Goal: Information Seeking & Learning: Learn about a topic

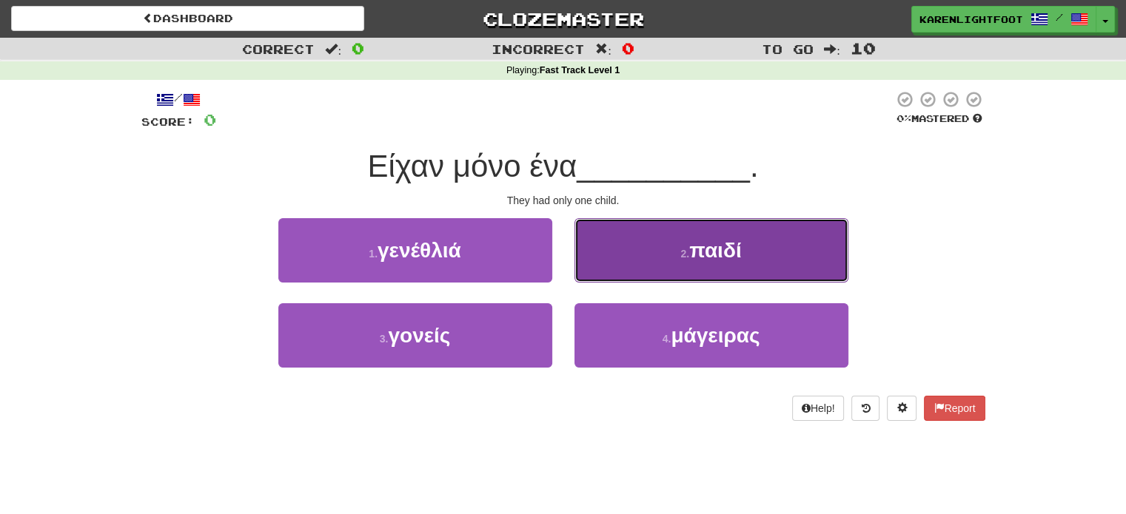
click at [703, 254] on span "παιδί" at bounding box center [715, 250] width 52 height 23
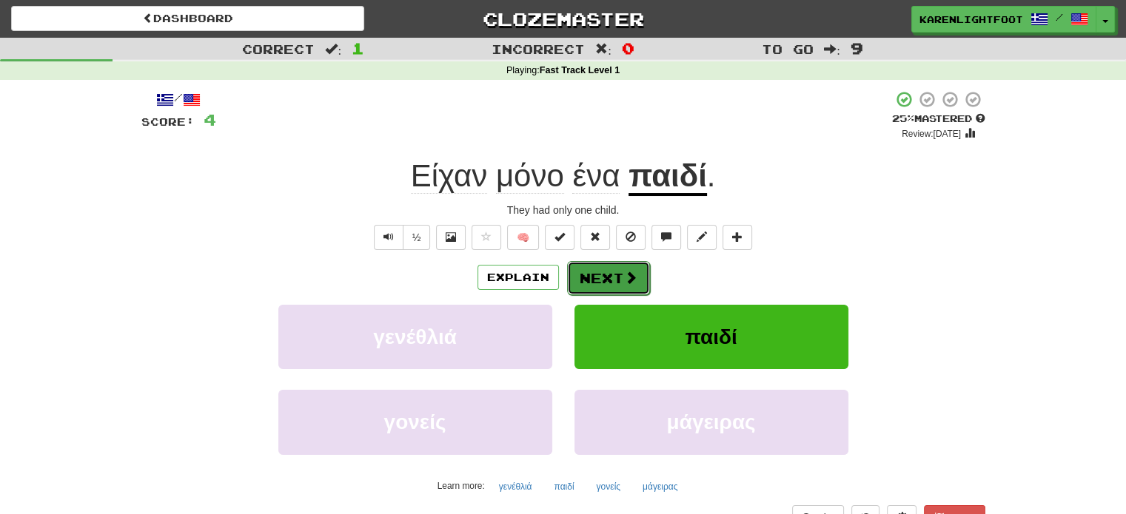
click at [601, 275] on button "Next" at bounding box center [608, 278] width 83 height 34
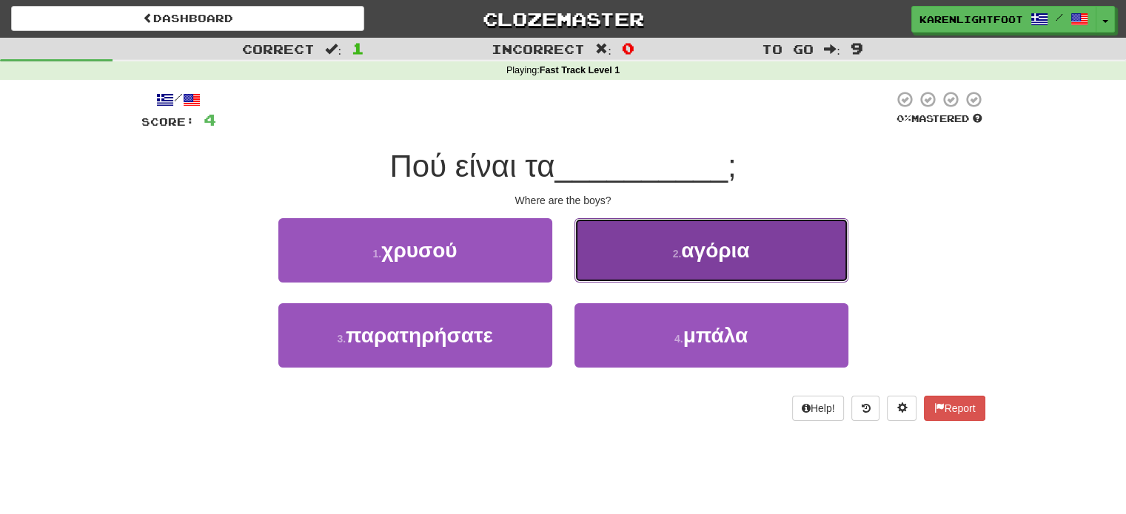
click at [672, 266] on button "2 . αγόρια" at bounding box center [711, 250] width 274 height 64
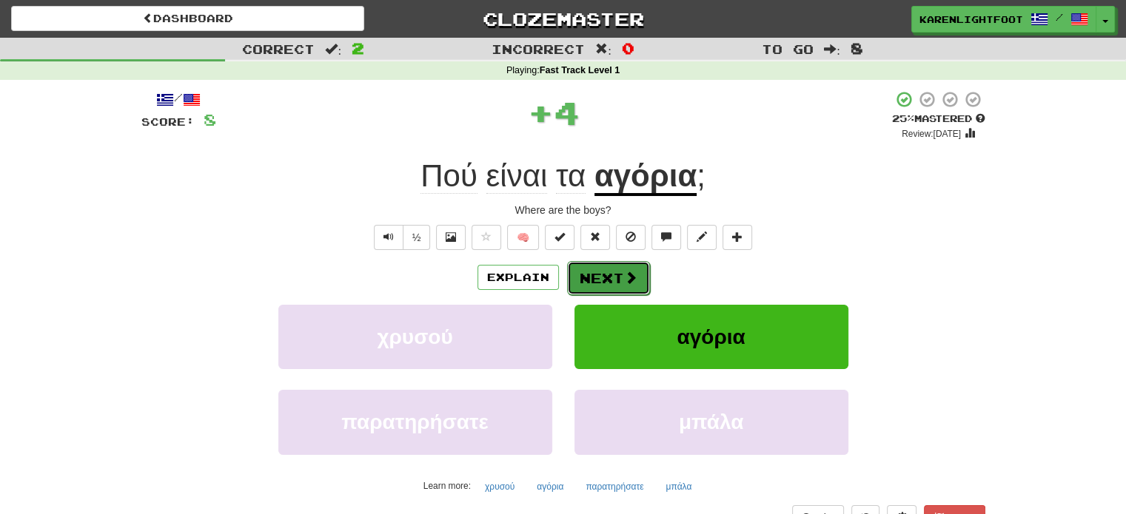
click at [613, 286] on button "Next" at bounding box center [608, 278] width 83 height 34
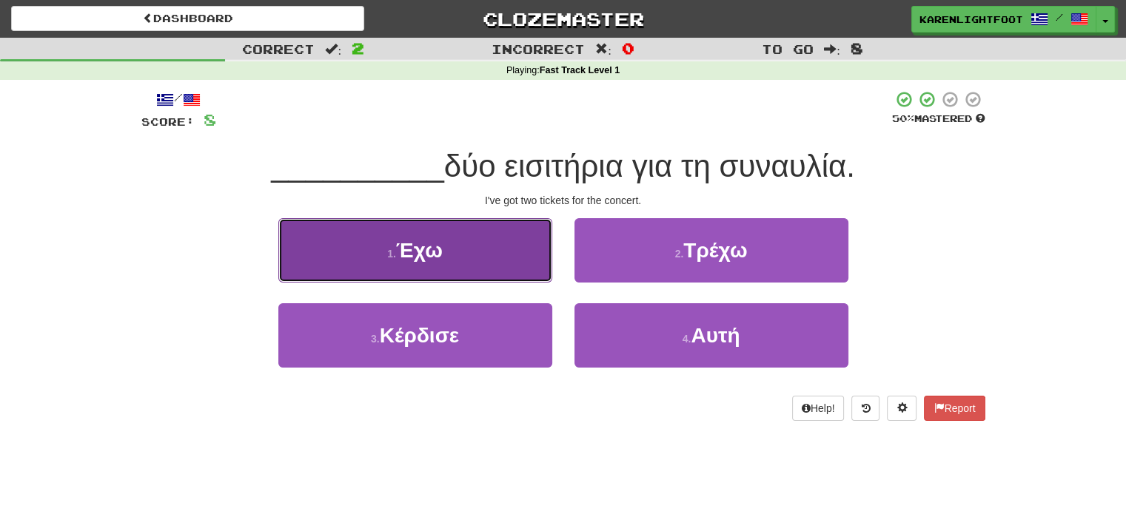
click at [461, 272] on button "1 . Έχω" at bounding box center [415, 250] width 274 height 64
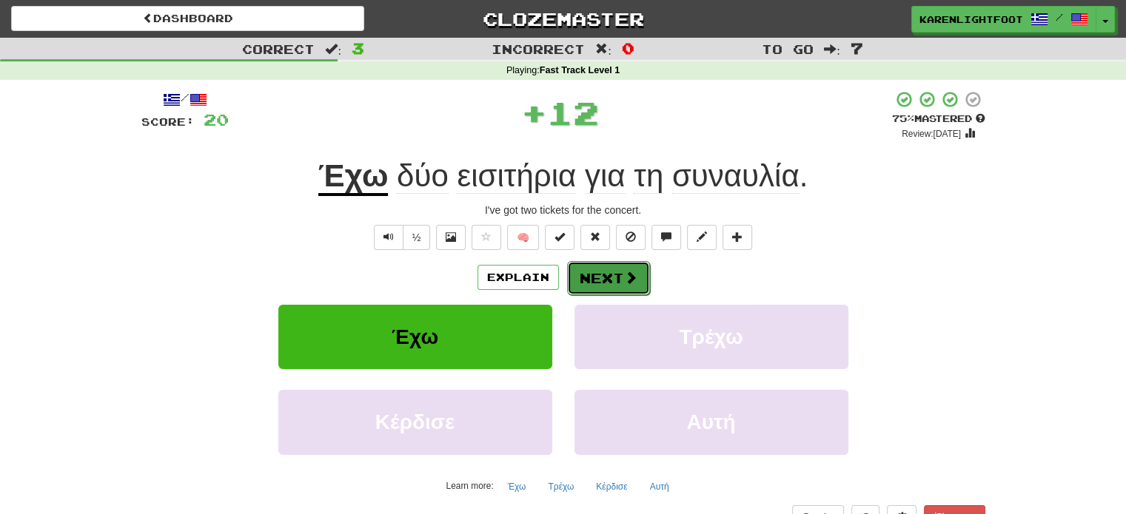
click at [617, 279] on button "Next" at bounding box center [608, 278] width 83 height 34
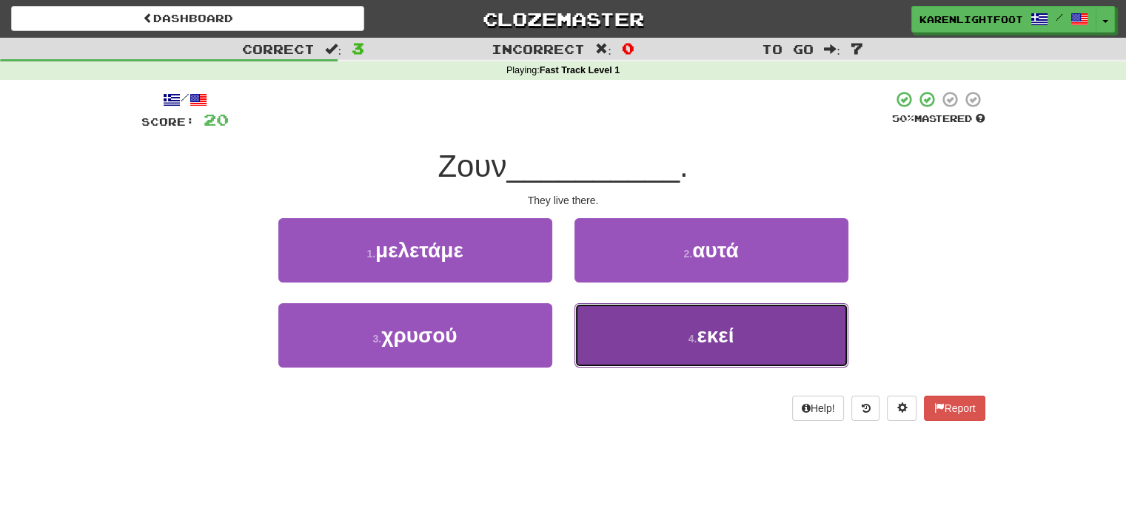
click at [724, 332] on span "εκεί" at bounding box center [715, 335] width 37 height 23
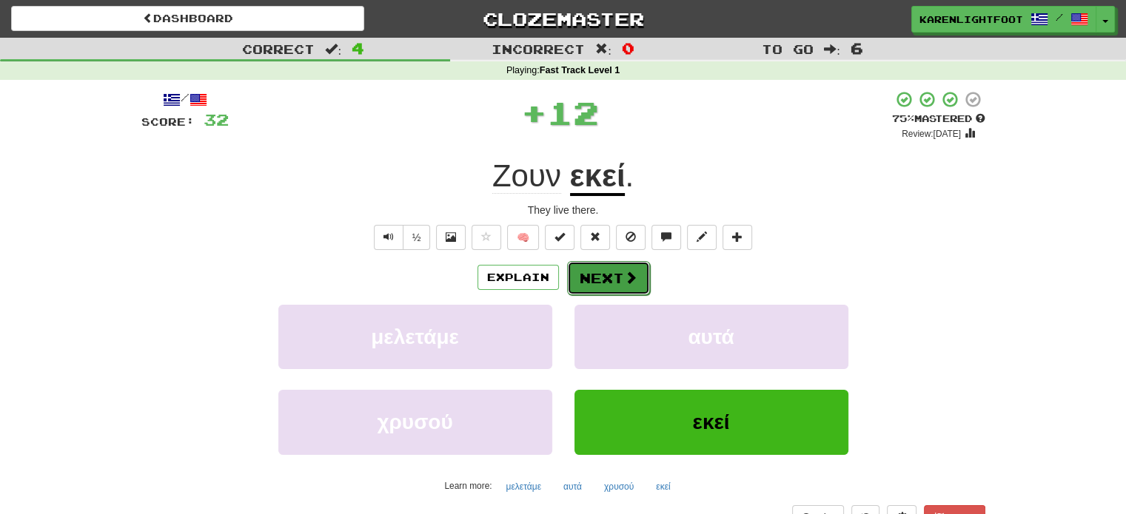
click at [626, 271] on span at bounding box center [630, 277] width 13 height 13
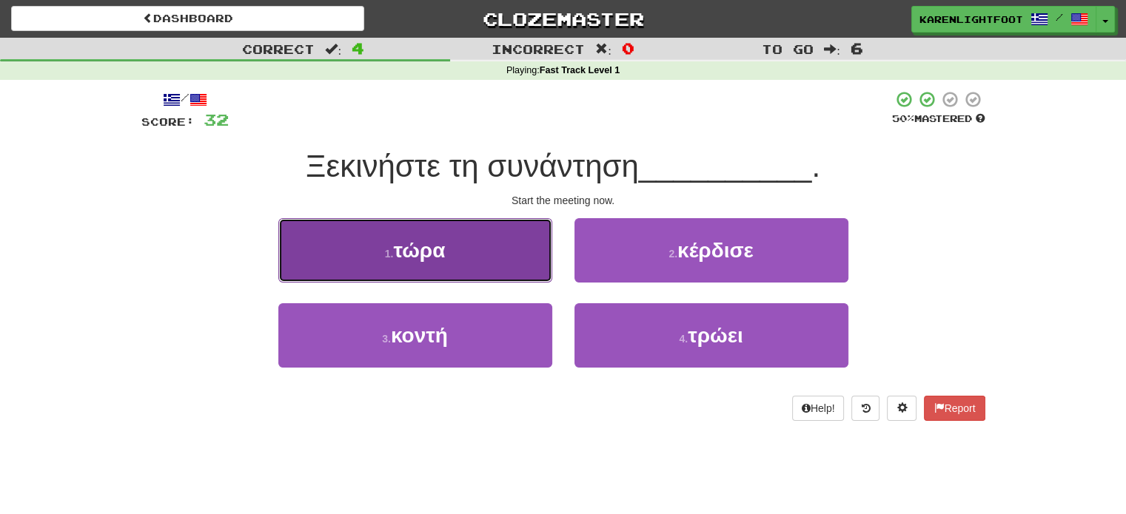
click at [486, 261] on button "1 . τώρα" at bounding box center [415, 250] width 274 height 64
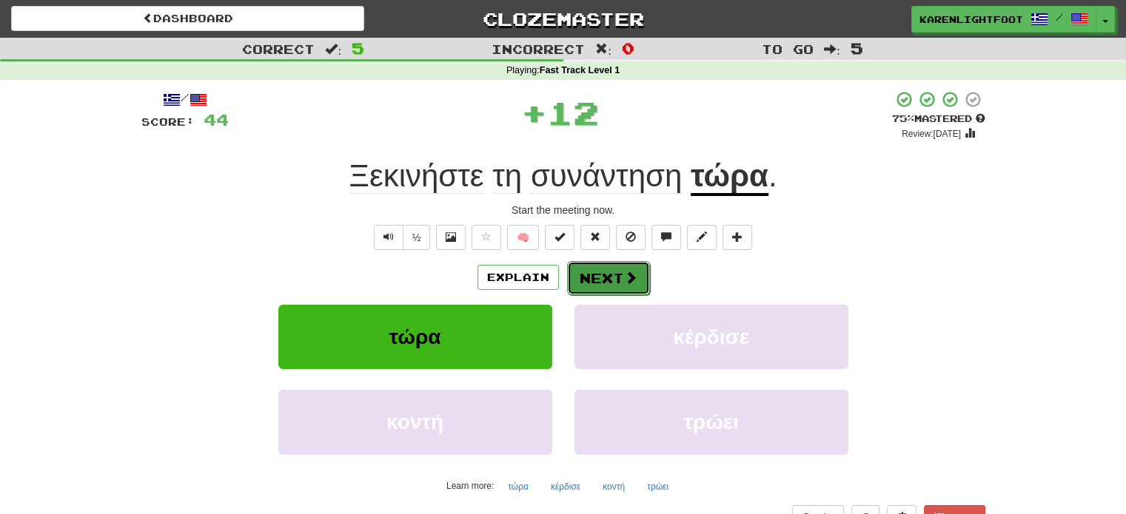
click at [629, 276] on span at bounding box center [630, 277] width 13 height 13
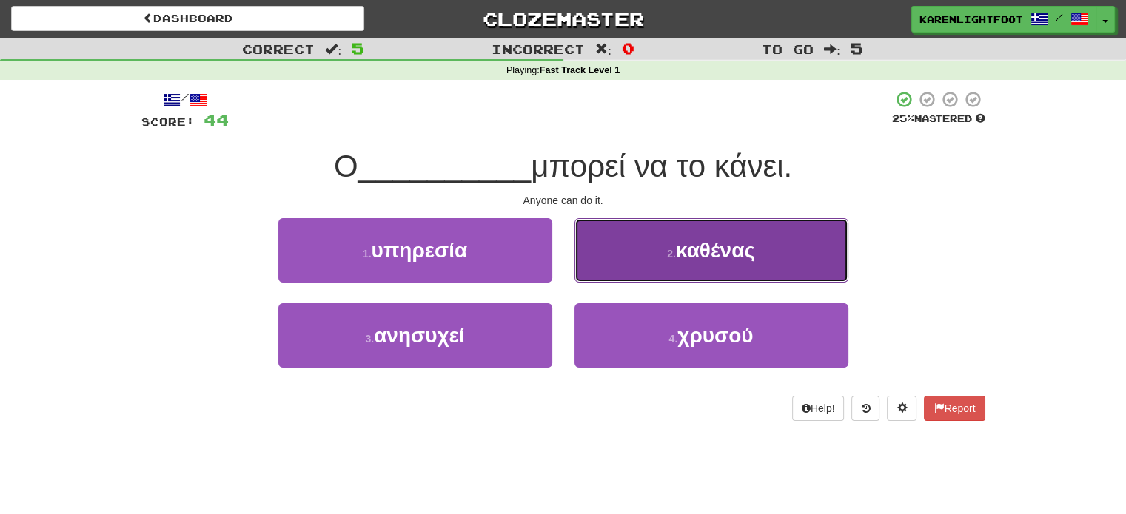
click at [717, 257] on span "καθένας" at bounding box center [715, 250] width 79 height 23
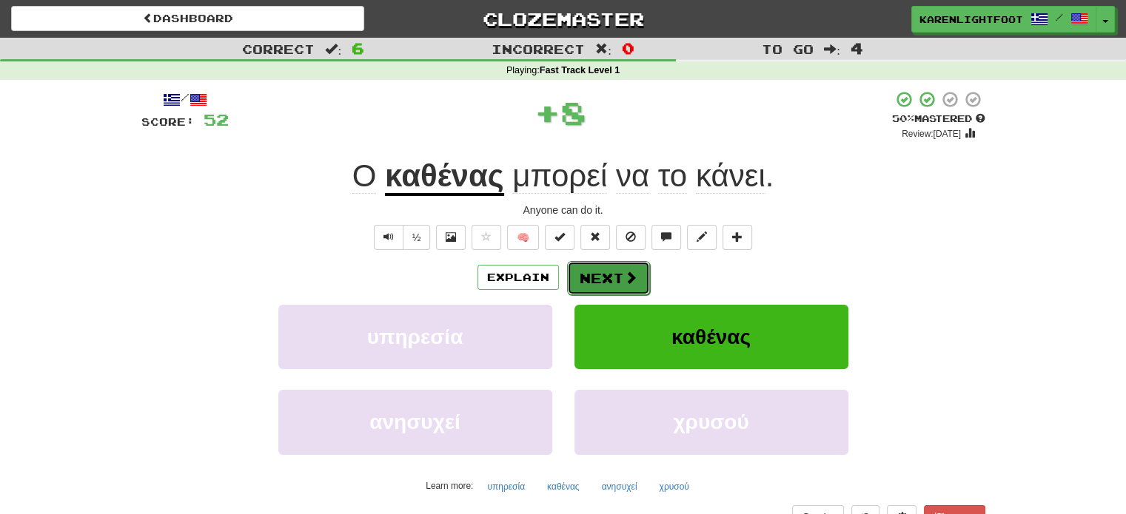
click at [624, 279] on span at bounding box center [630, 277] width 13 height 13
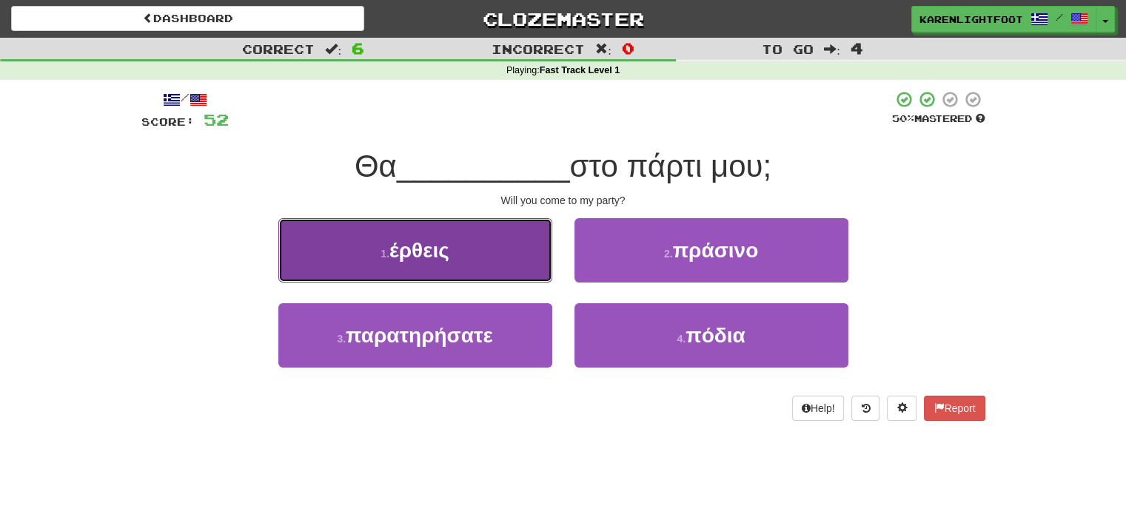
click at [485, 263] on button "1 . έρθεις" at bounding box center [415, 250] width 274 height 64
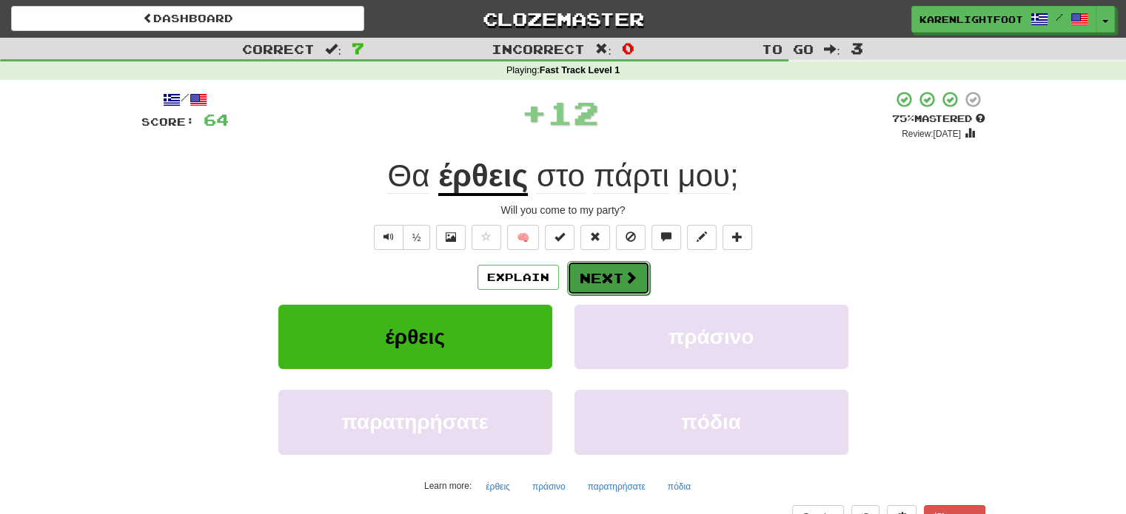
click at [624, 275] on span at bounding box center [630, 277] width 13 height 13
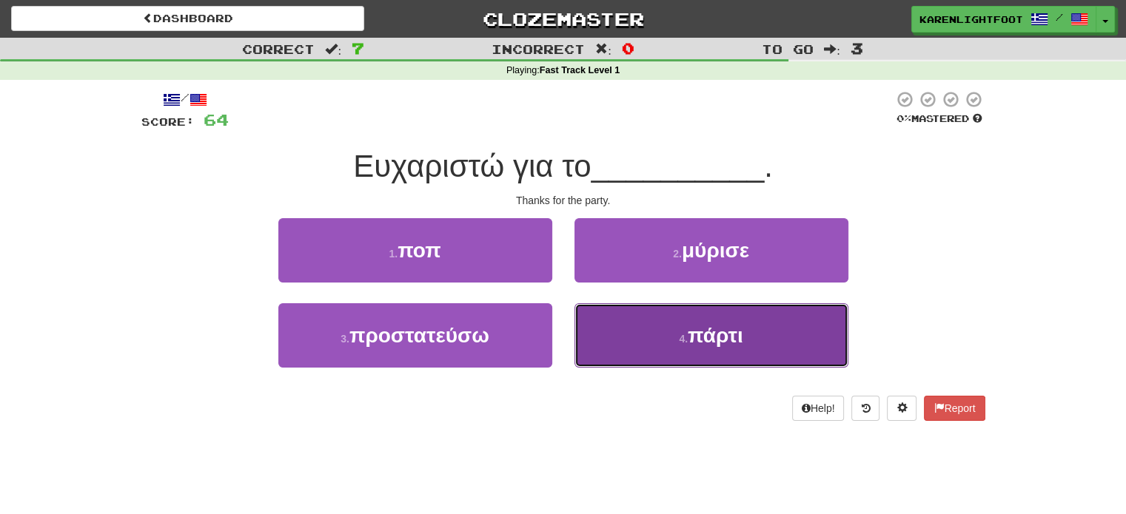
click at [671, 346] on button "4 . πάρτι" at bounding box center [711, 335] width 274 height 64
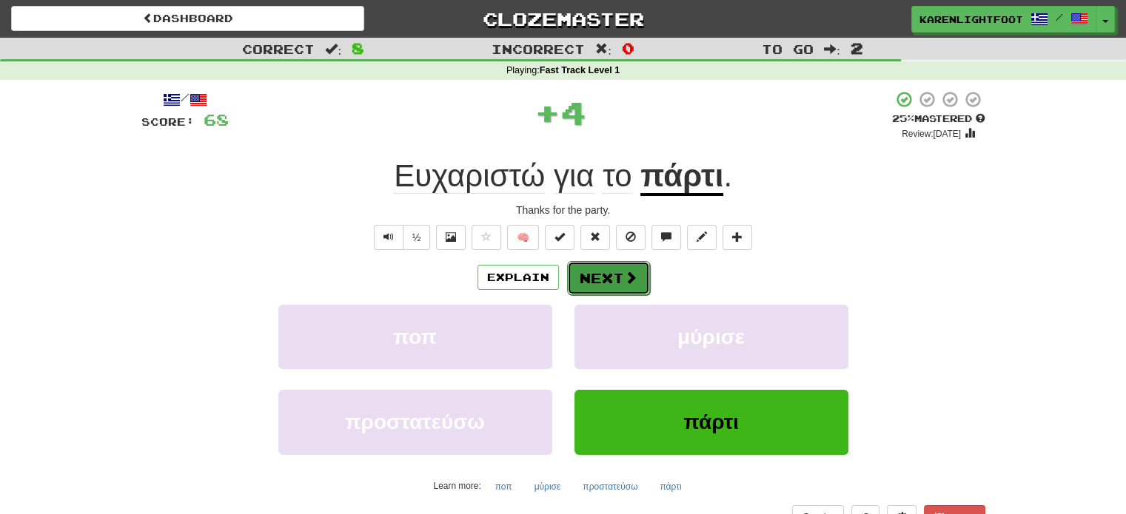
click at [613, 273] on button "Next" at bounding box center [608, 278] width 83 height 34
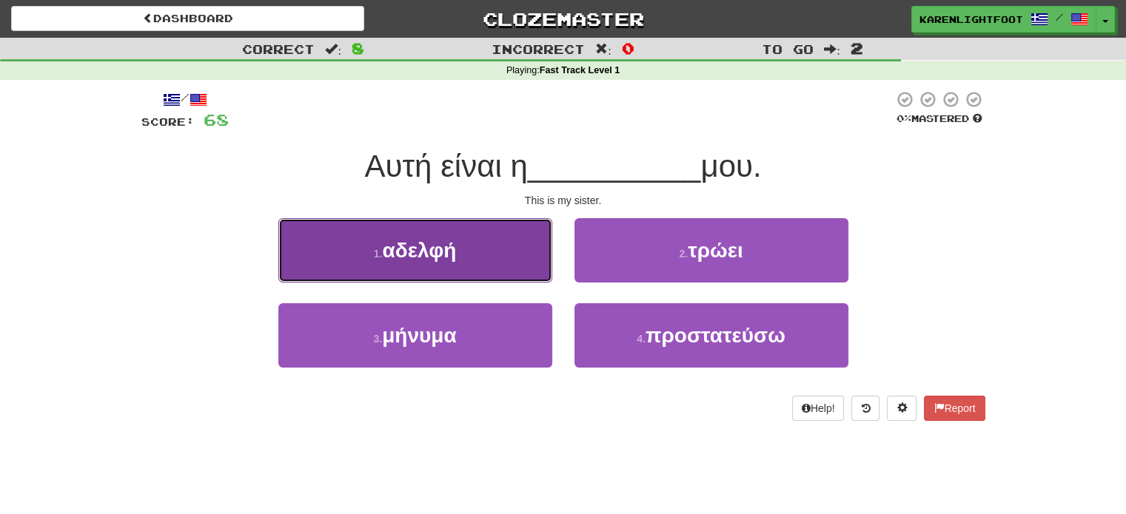
click at [492, 262] on button "1 . αδελφή" at bounding box center [415, 250] width 274 height 64
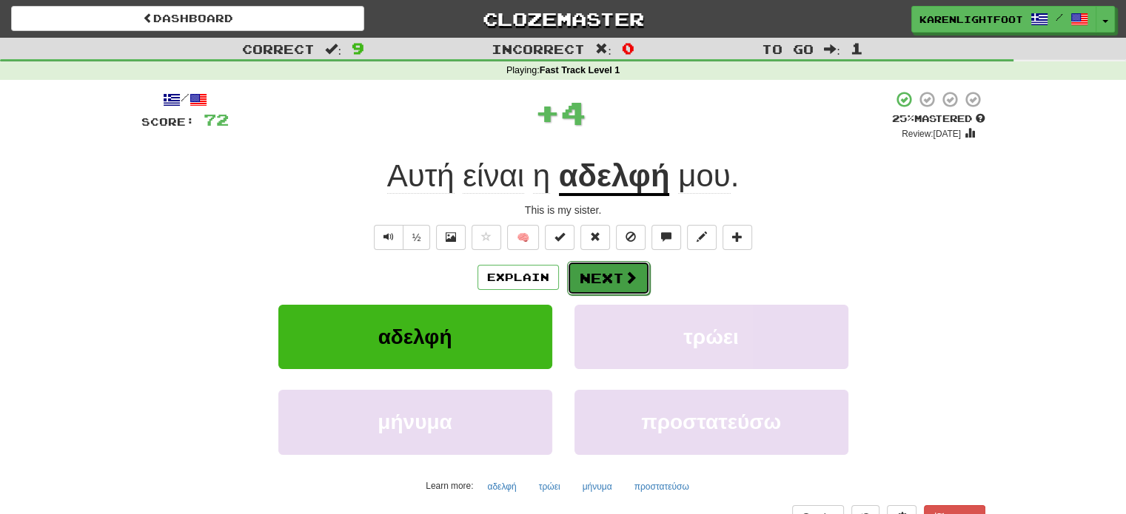
click at [617, 270] on button "Next" at bounding box center [608, 278] width 83 height 34
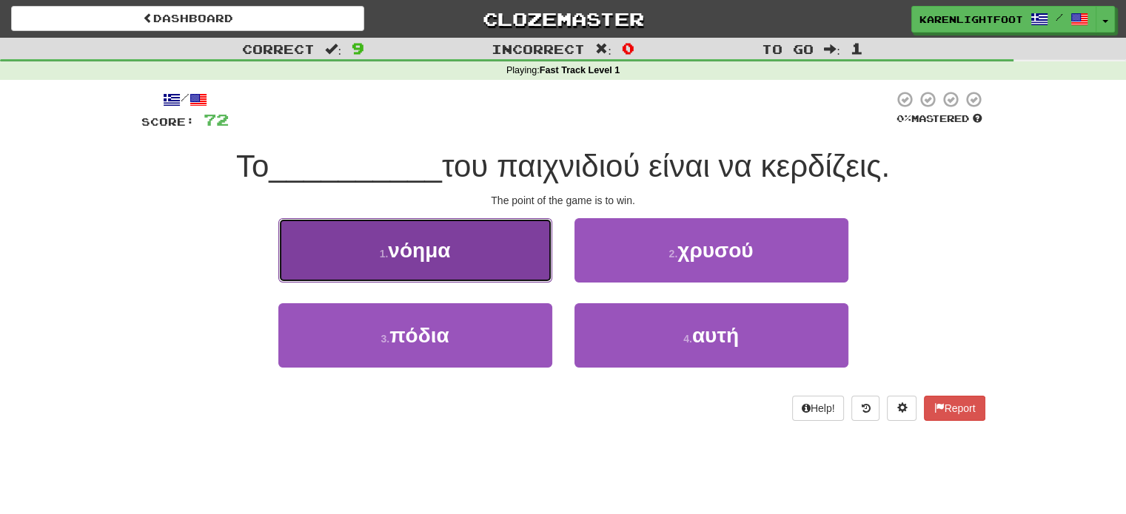
click at [505, 244] on button "1 . νόημα" at bounding box center [415, 250] width 274 height 64
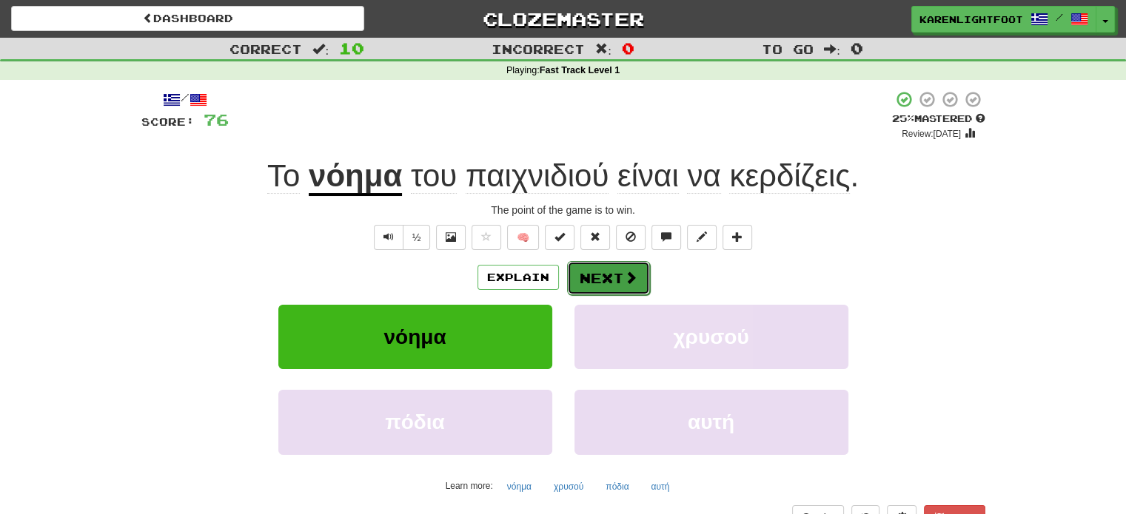
click at [611, 278] on button "Next" at bounding box center [608, 278] width 83 height 34
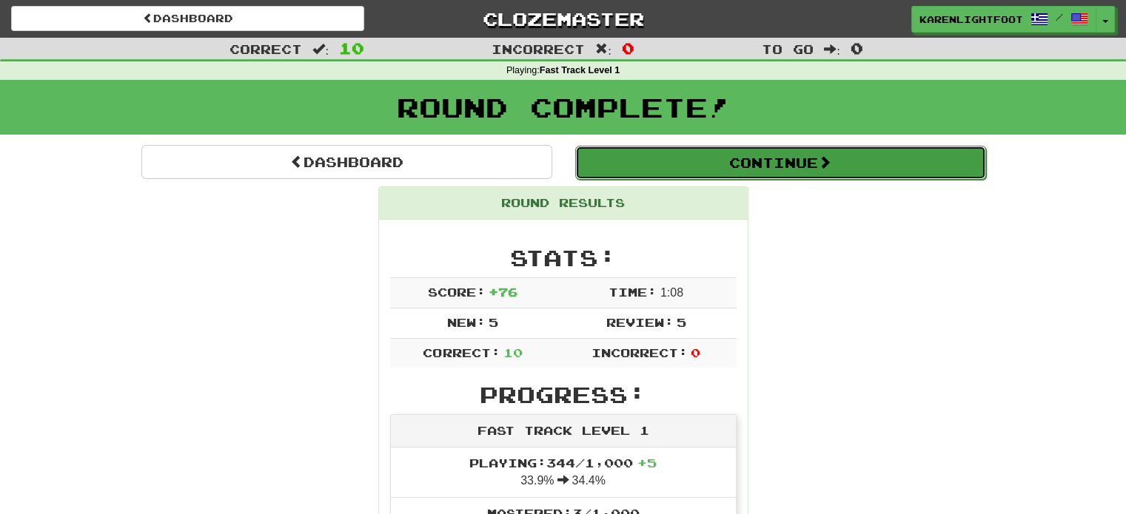
click at [743, 159] on button "Continue" at bounding box center [780, 163] width 411 height 34
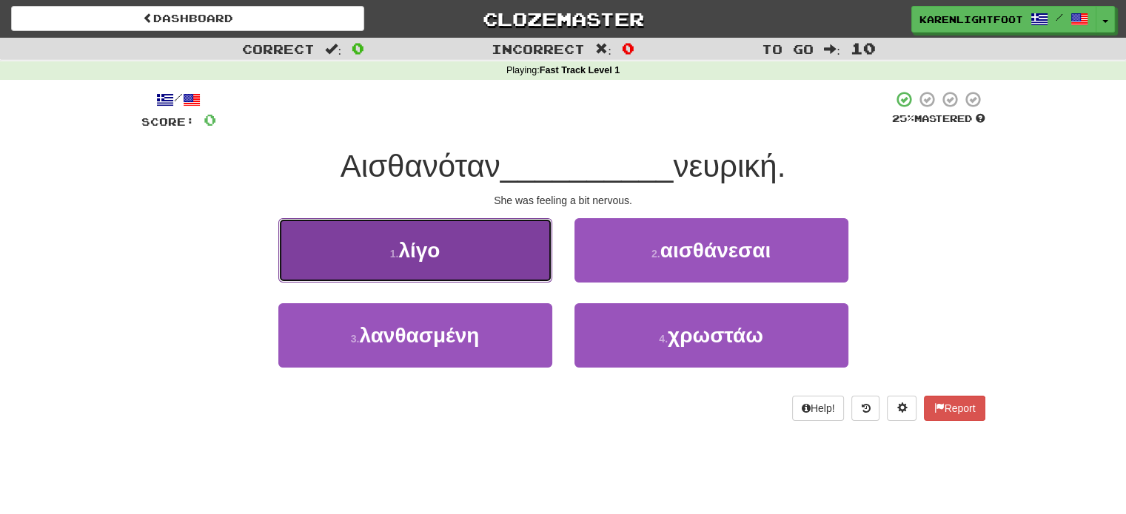
click at [448, 261] on button "1 . λίγο" at bounding box center [415, 250] width 274 height 64
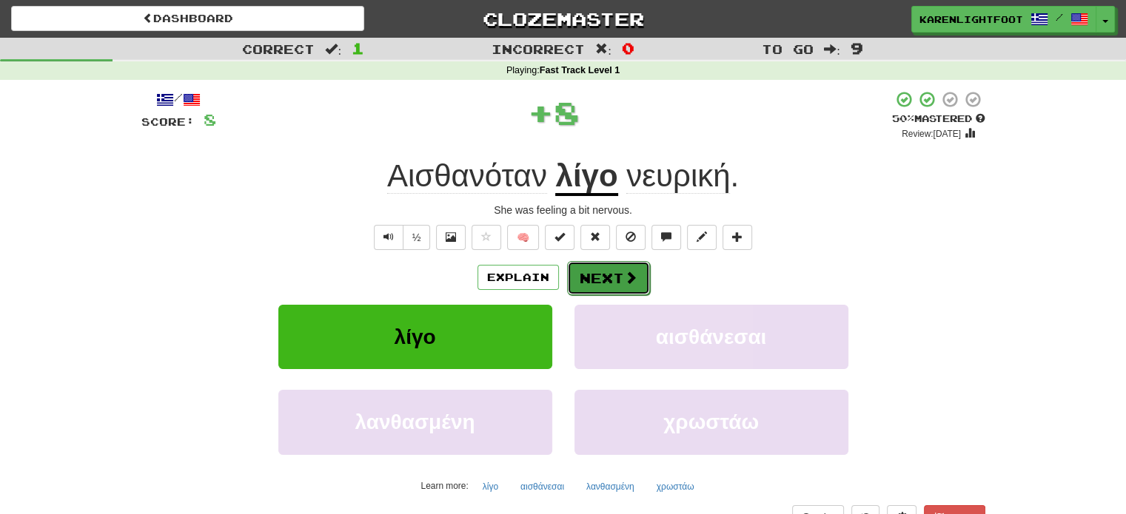
click at [631, 278] on span at bounding box center [630, 277] width 13 height 13
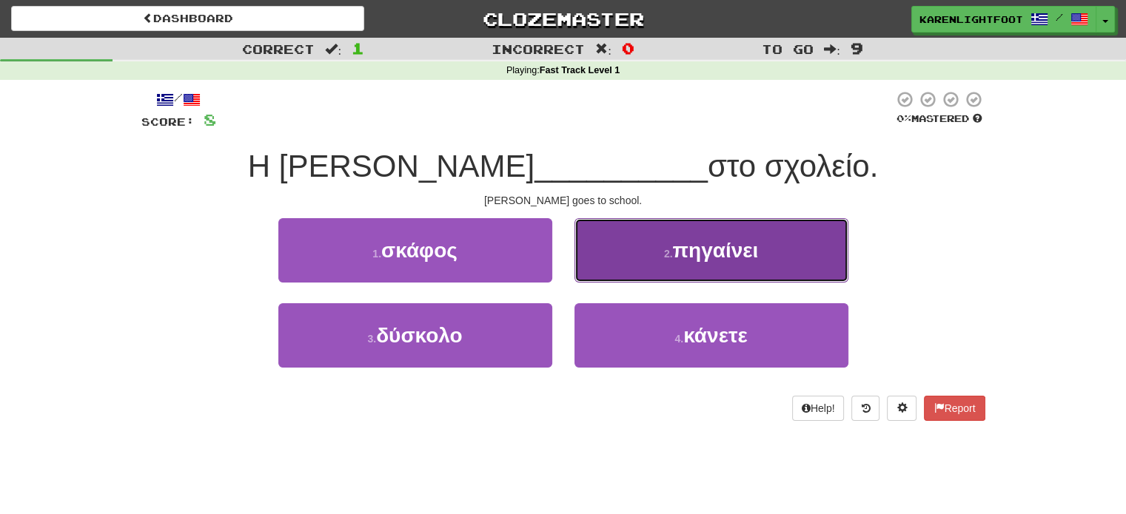
click at [637, 263] on button "2 . πηγαίνει" at bounding box center [711, 250] width 274 height 64
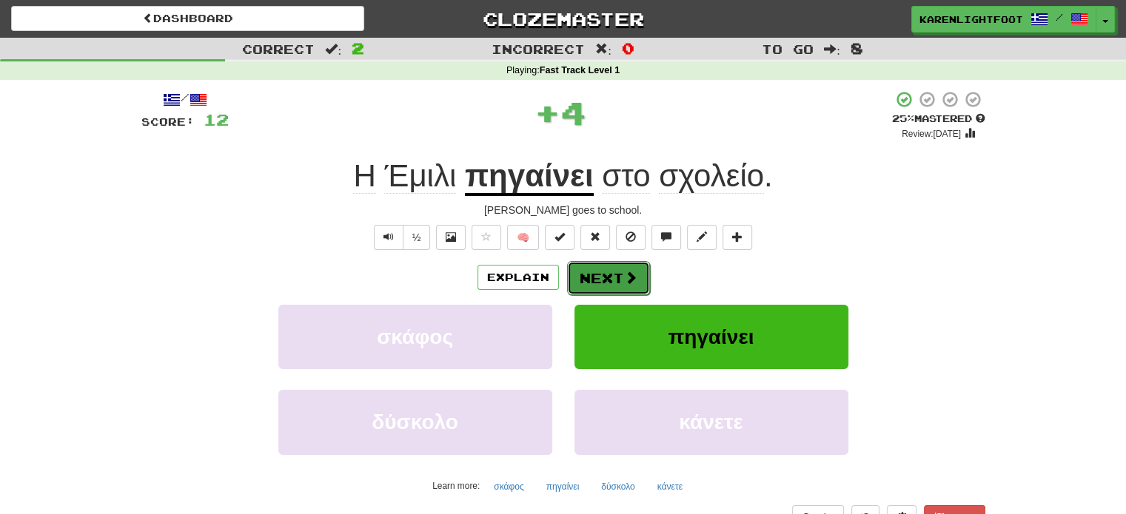
click at [612, 278] on button "Next" at bounding box center [608, 278] width 83 height 34
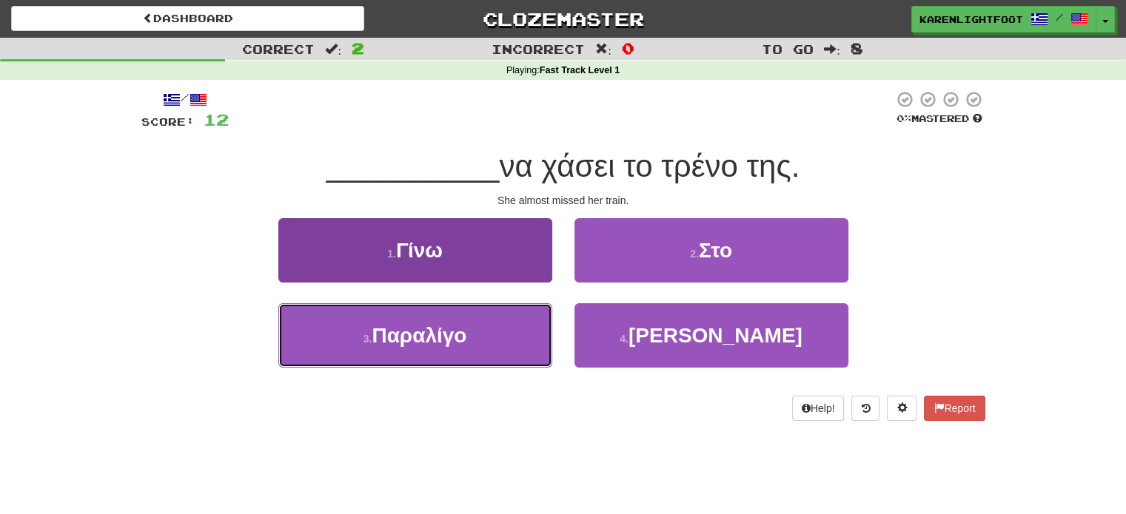
drag, startPoint x: 392, startPoint y: 341, endPoint x: 394, endPoint y: 331, distance: 10.6
click at [392, 341] on span "Παραλίγο" at bounding box center [419, 335] width 95 height 23
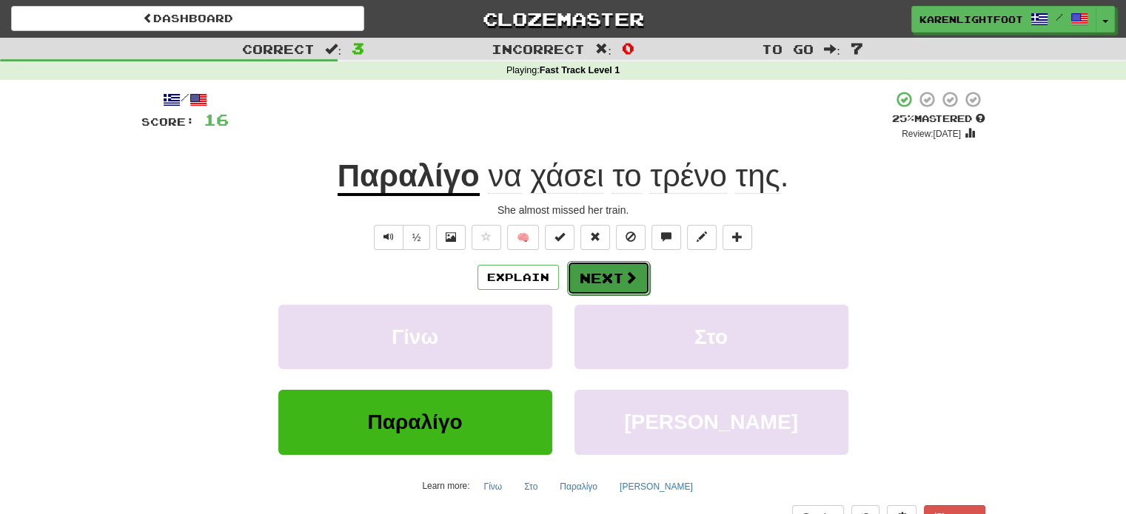
click at [626, 278] on span at bounding box center [630, 277] width 13 height 13
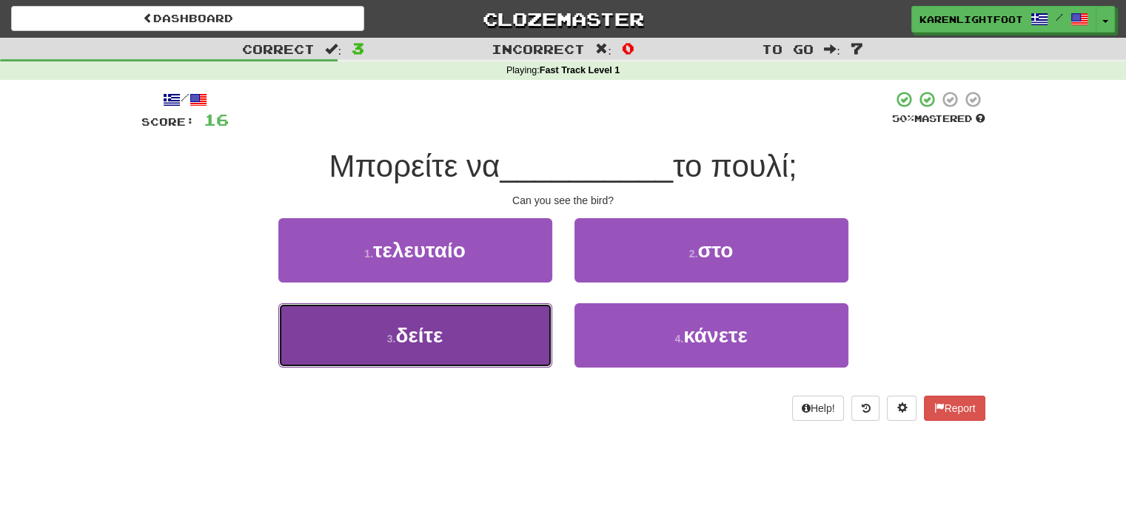
click at [455, 337] on button "3 . δείτε" at bounding box center [415, 335] width 274 height 64
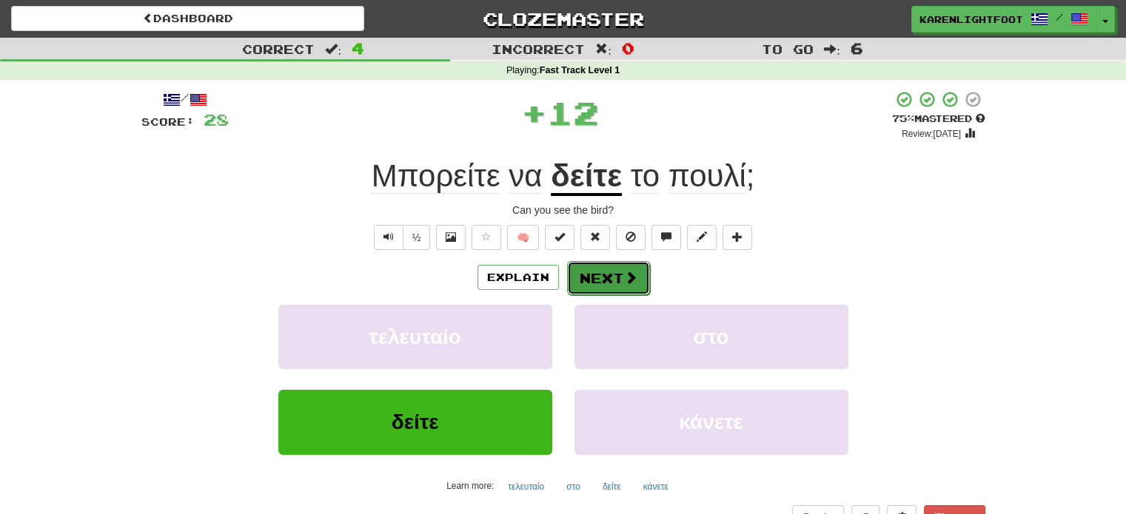
click at [620, 284] on button "Next" at bounding box center [608, 278] width 83 height 34
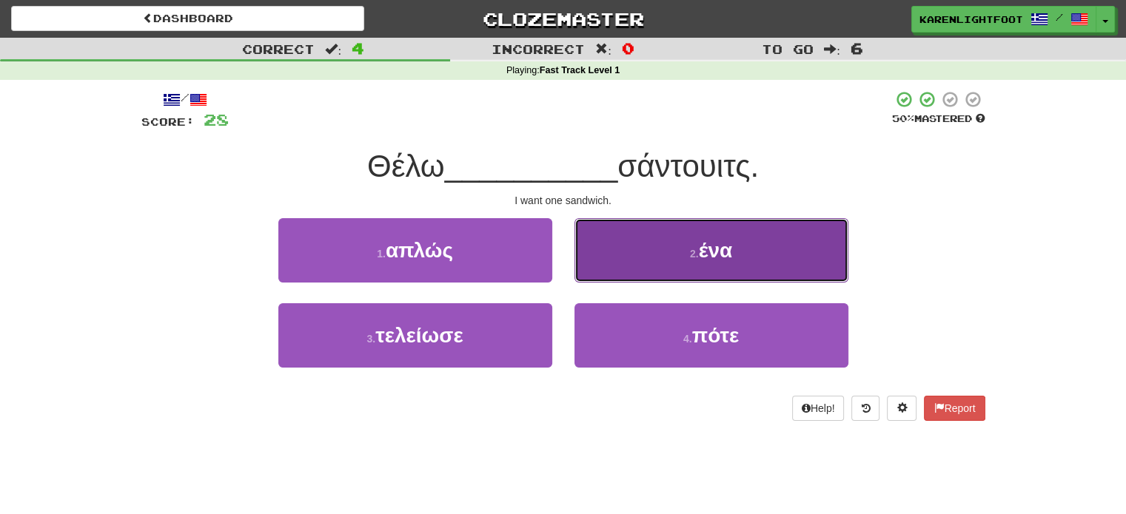
click at [668, 244] on button "2 . ένα" at bounding box center [711, 250] width 274 height 64
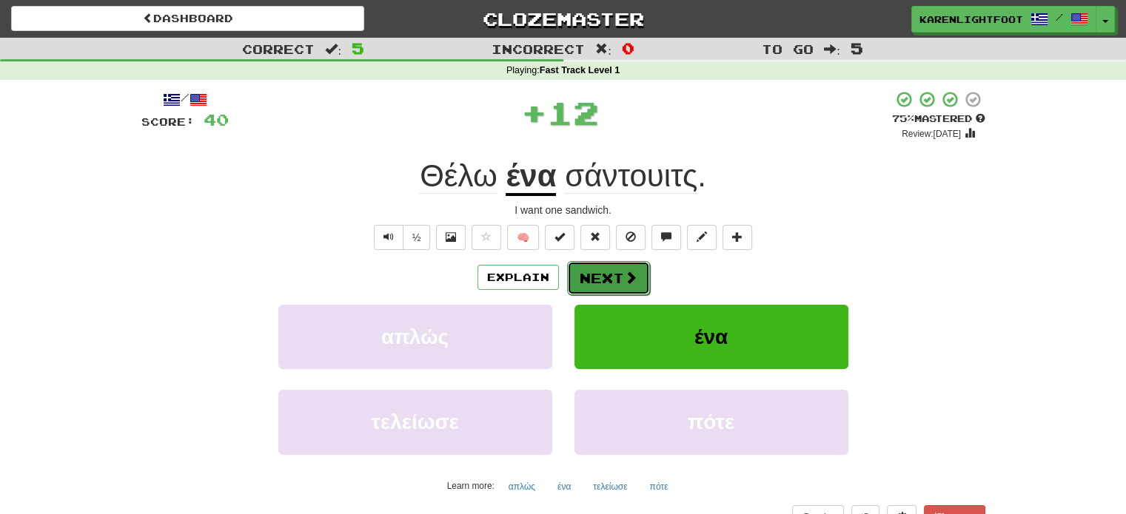
click at [604, 284] on button "Next" at bounding box center [608, 278] width 83 height 34
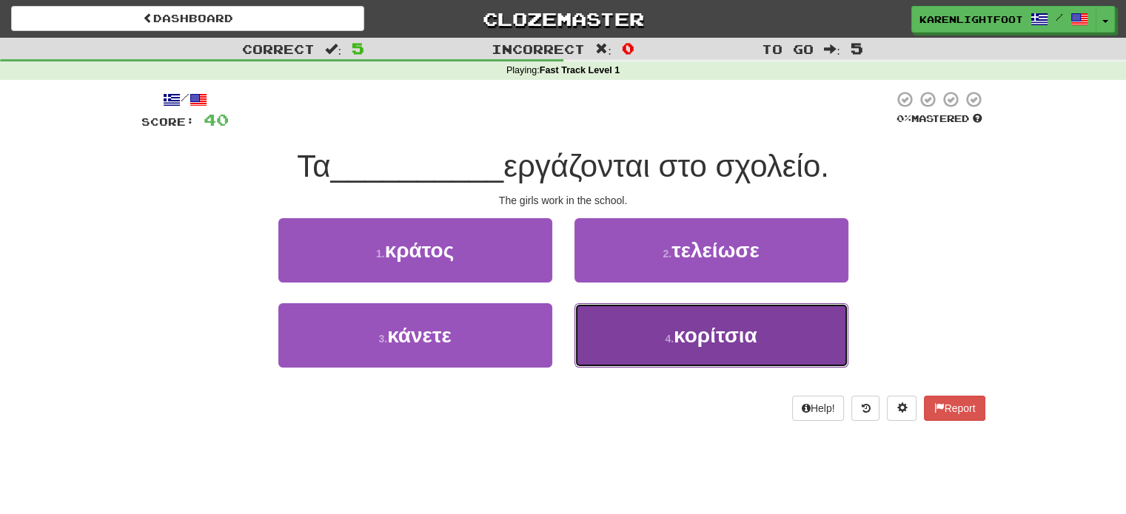
click at [725, 339] on span "κορίτσια" at bounding box center [716, 335] width 84 height 23
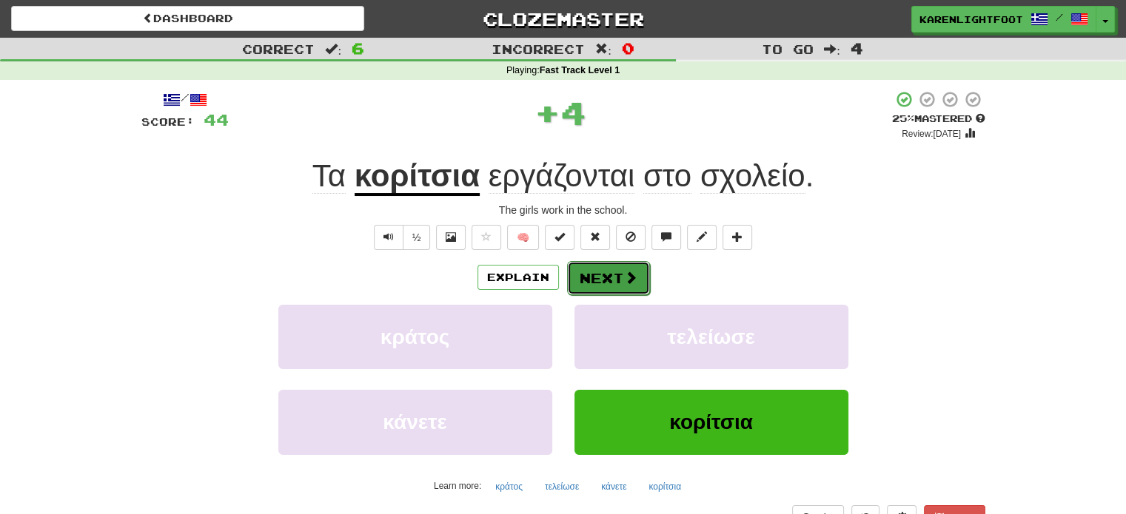
click at [604, 281] on button "Next" at bounding box center [608, 278] width 83 height 34
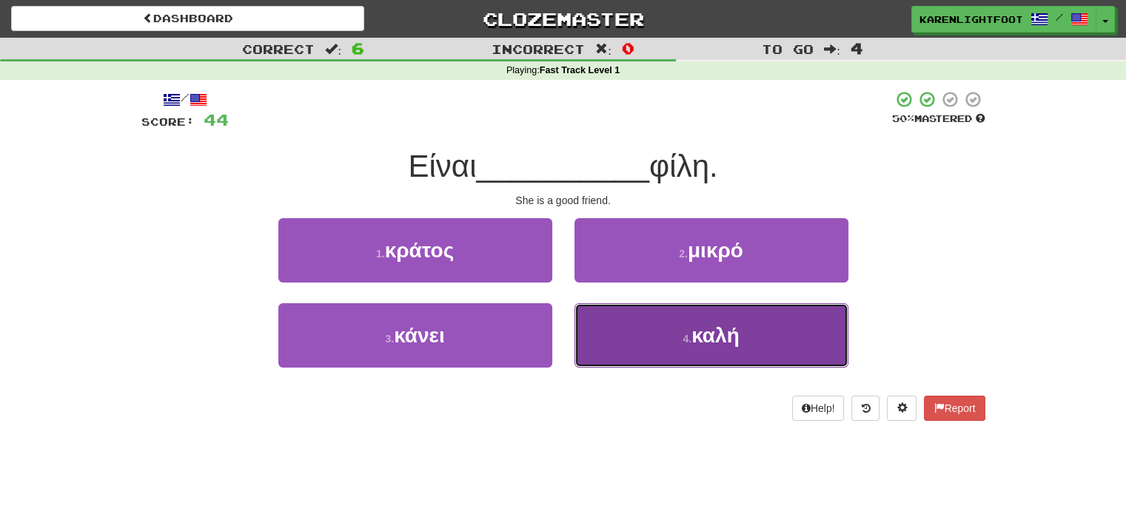
click at [743, 337] on button "4 . καλή" at bounding box center [711, 335] width 274 height 64
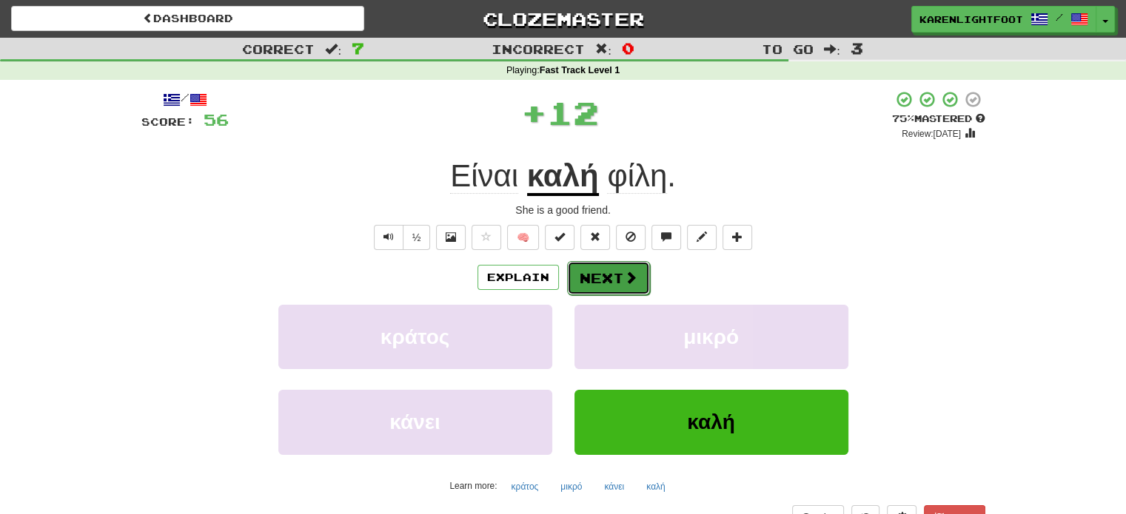
click at [597, 275] on button "Next" at bounding box center [608, 278] width 83 height 34
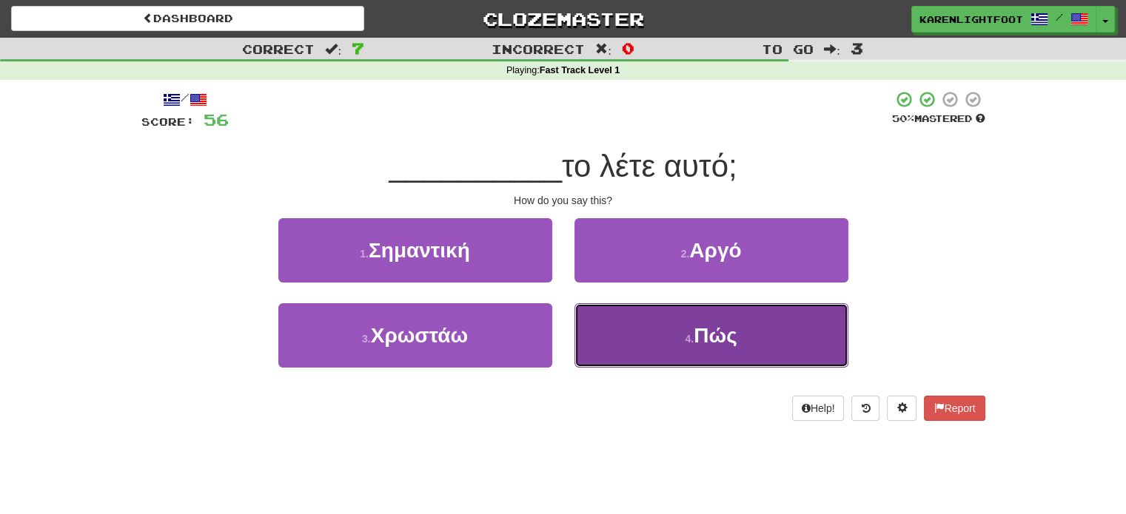
click at [669, 340] on button "4 . Πώς" at bounding box center [711, 335] width 274 height 64
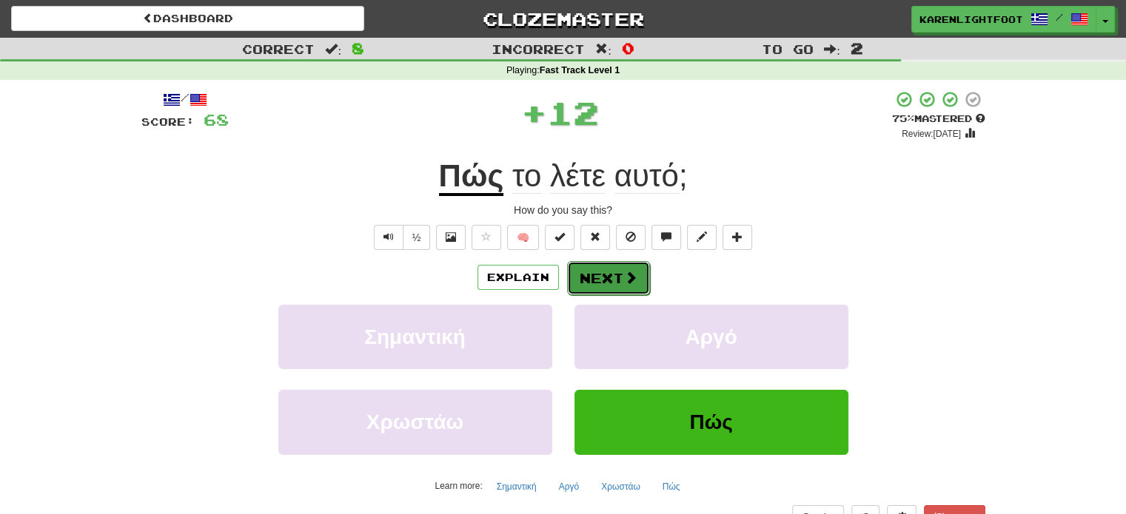
click at [598, 270] on button "Next" at bounding box center [608, 278] width 83 height 34
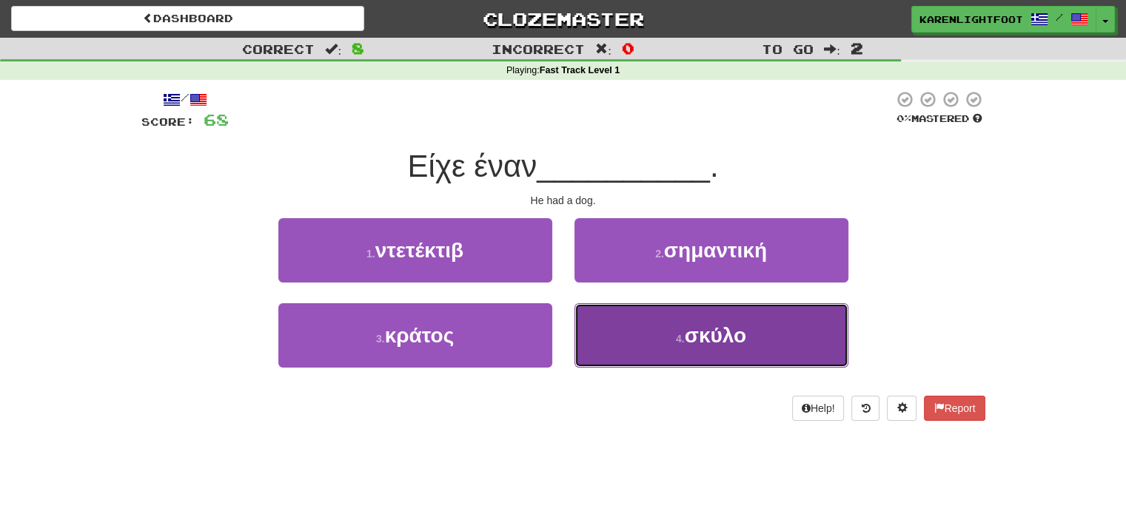
click at [674, 350] on button "4 . σκύλο" at bounding box center [711, 335] width 274 height 64
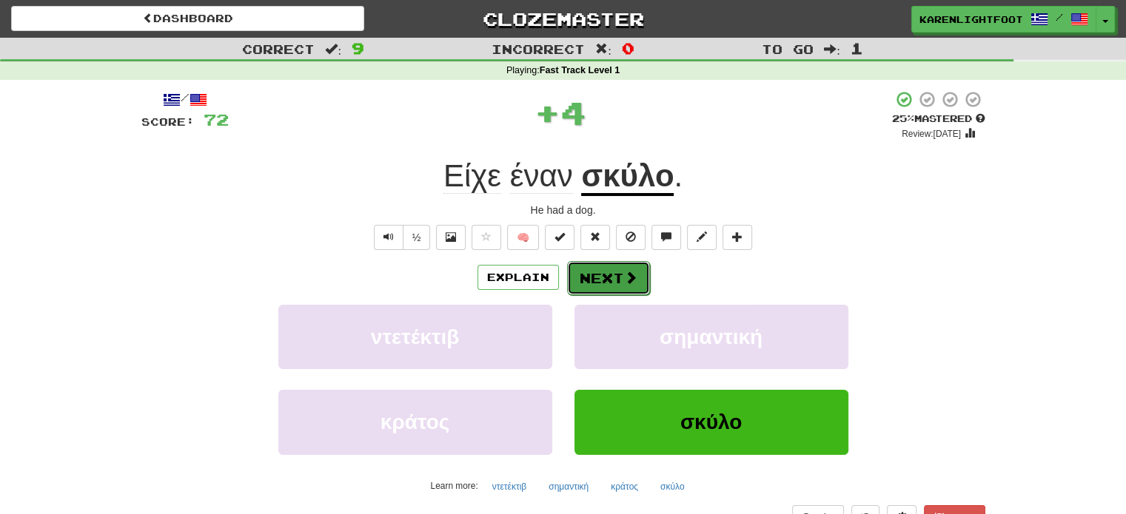
click at [624, 271] on span at bounding box center [630, 277] width 13 height 13
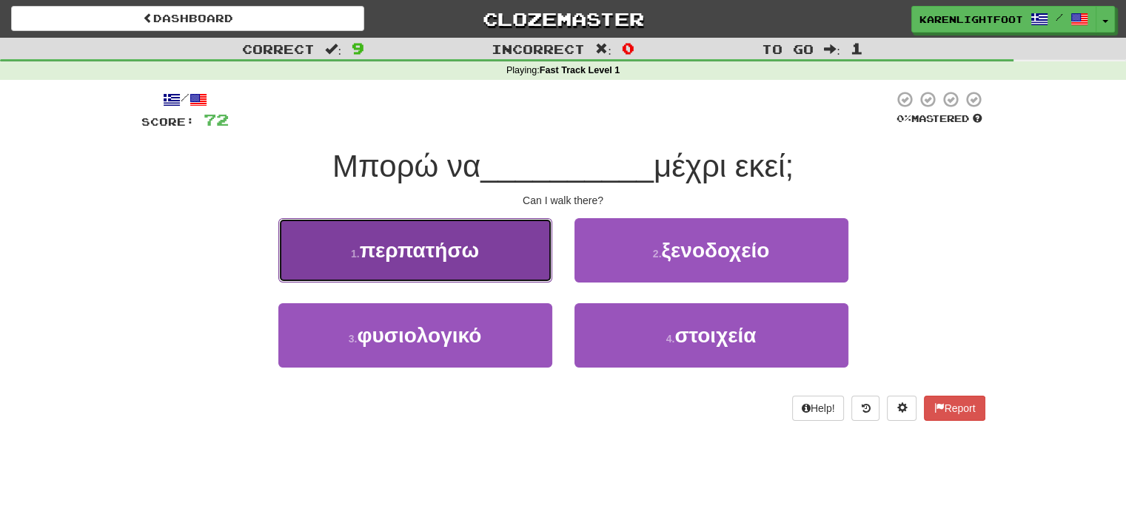
click at [486, 270] on button "1 . περπατήσω" at bounding box center [415, 250] width 274 height 64
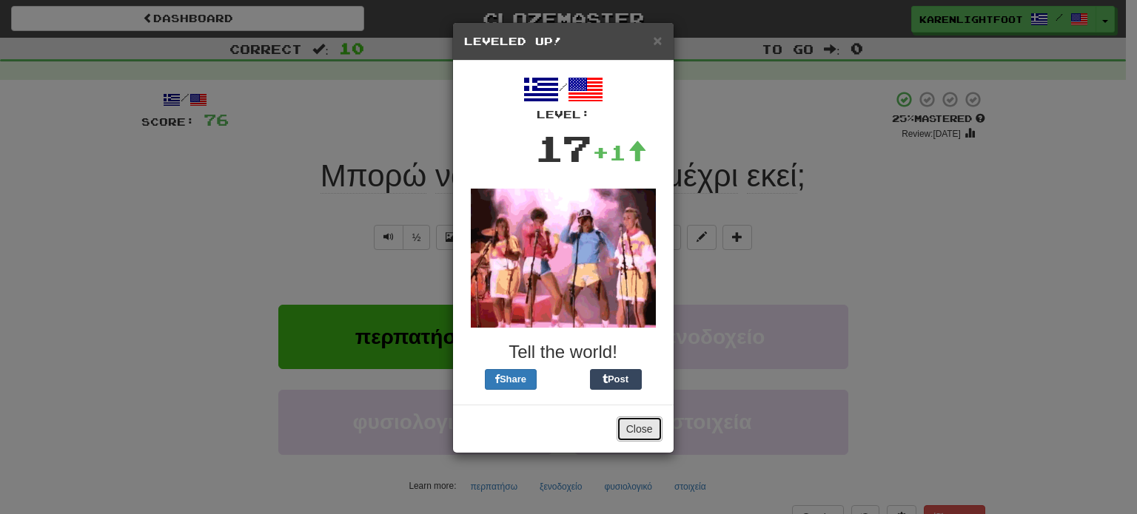
click at [654, 424] on button "Close" at bounding box center [640, 429] width 46 height 25
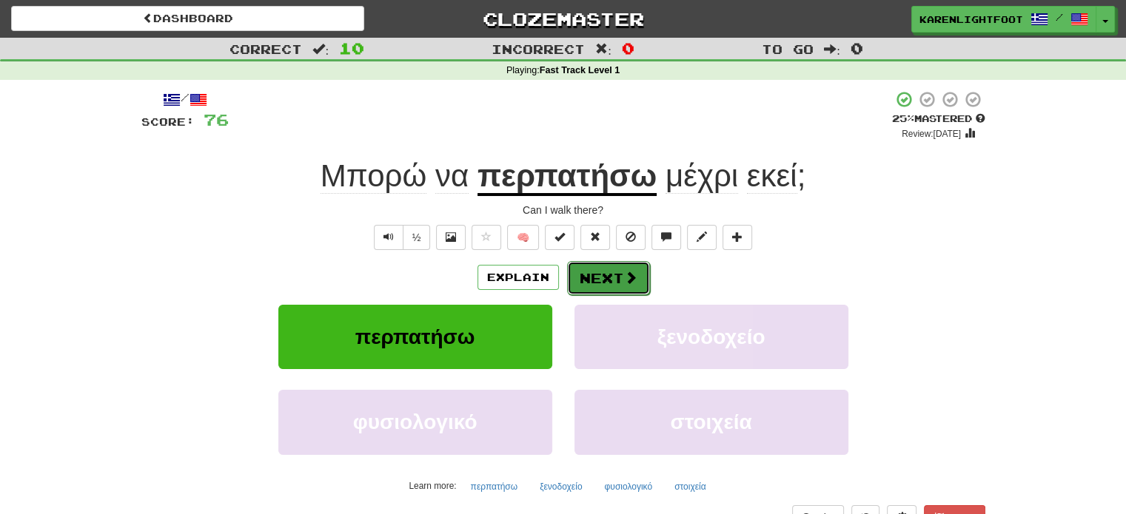
click at [606, 270] on button "Next" at bounding box center [608, 278] width 83 height 34
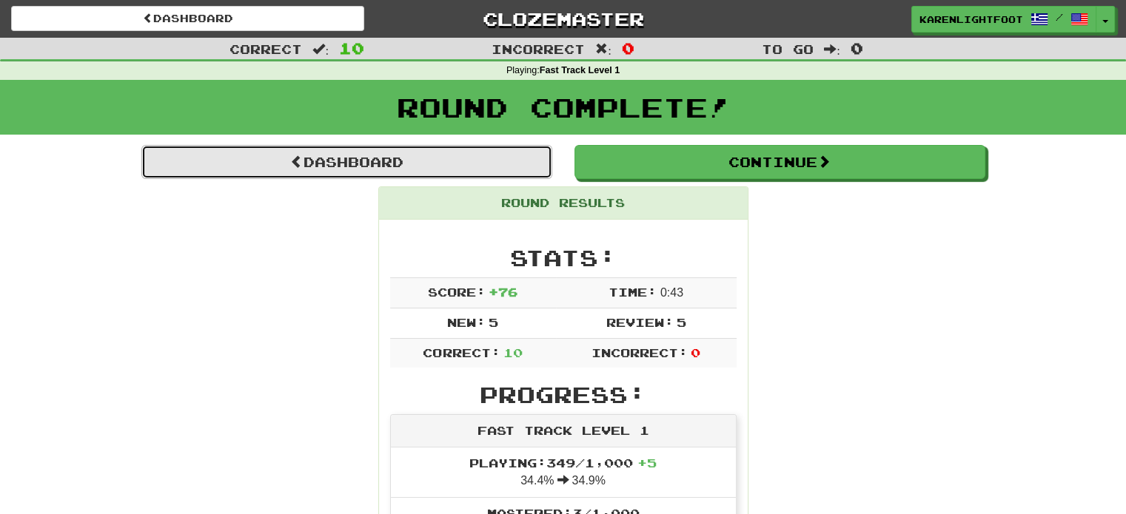
click at [332, 164] on link "Dashboard" at bounding box center [346, 162] width 411 height 34
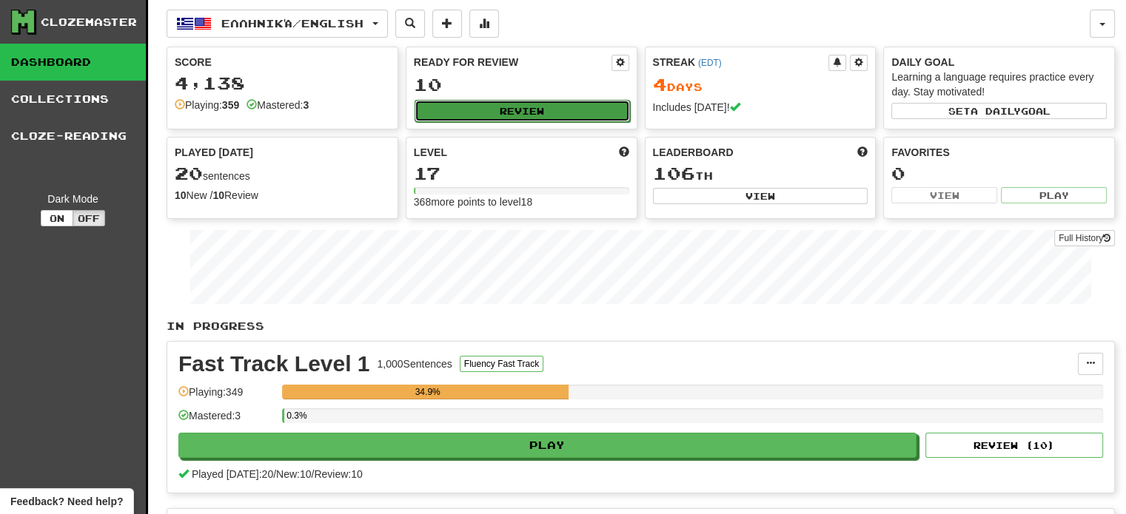
click at [538, 102] on button "Review" at bounding box center [522, 111] width 215 height 22
select select "**"
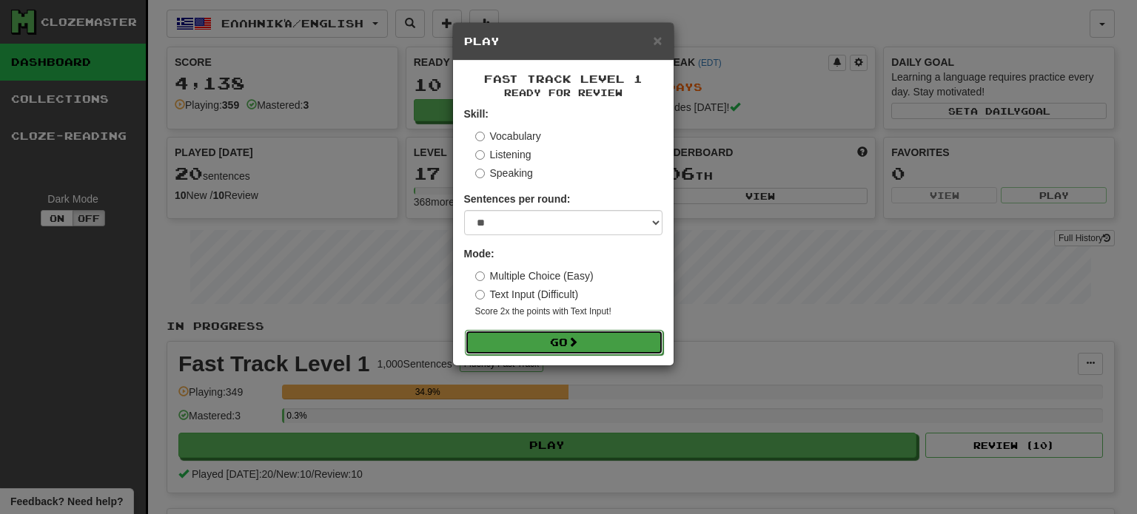
click at [583, 343] on button "Go" at bounding box center [564, 342] width 198 height 25
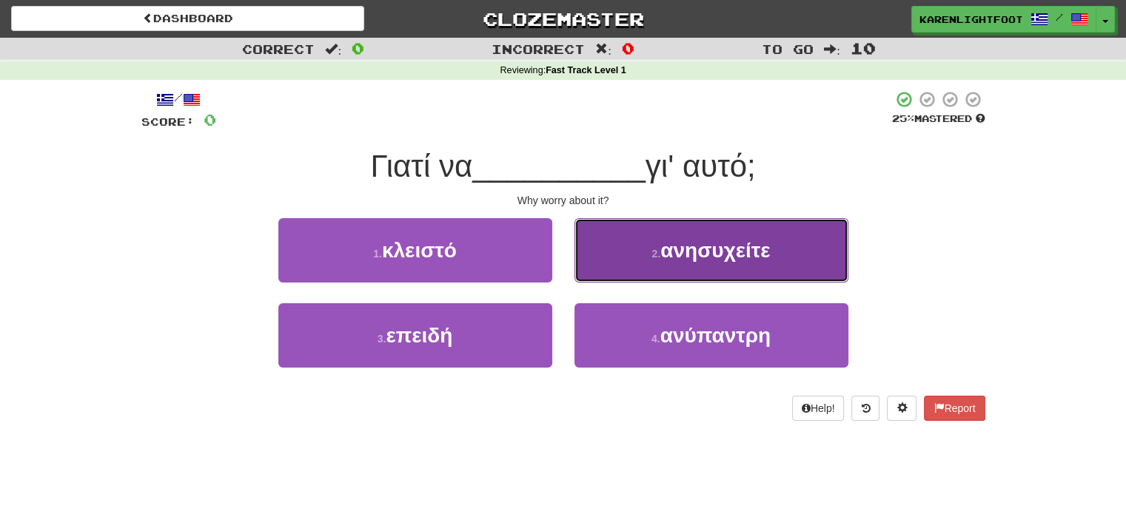
click at [731, 265] on button "2 . ανησυχείτε" at bounding box center [711, 250] width 274 height 64
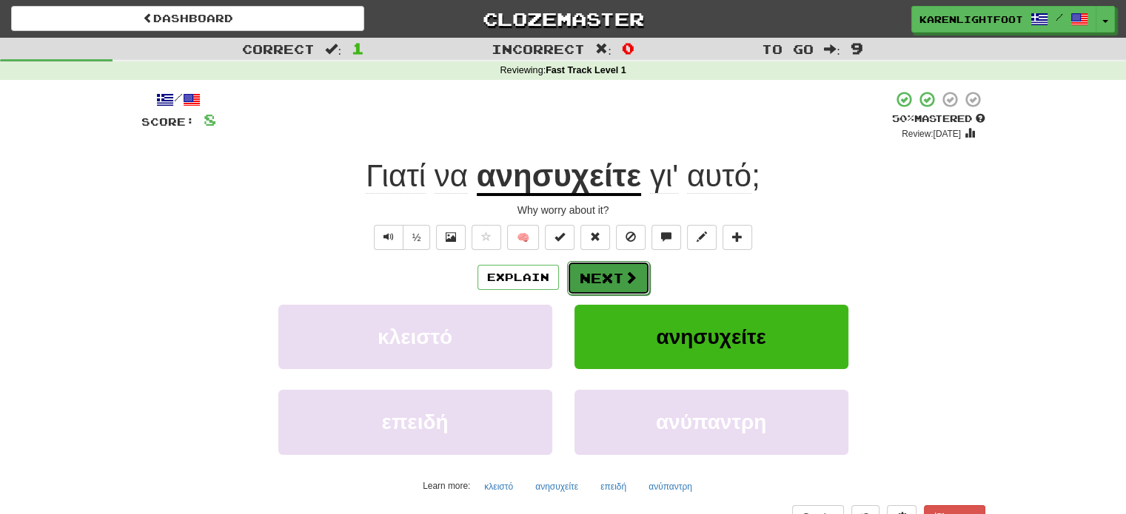
click at [617, 279] on button "Next" at bounding box center [608, 278] width 83 height 34
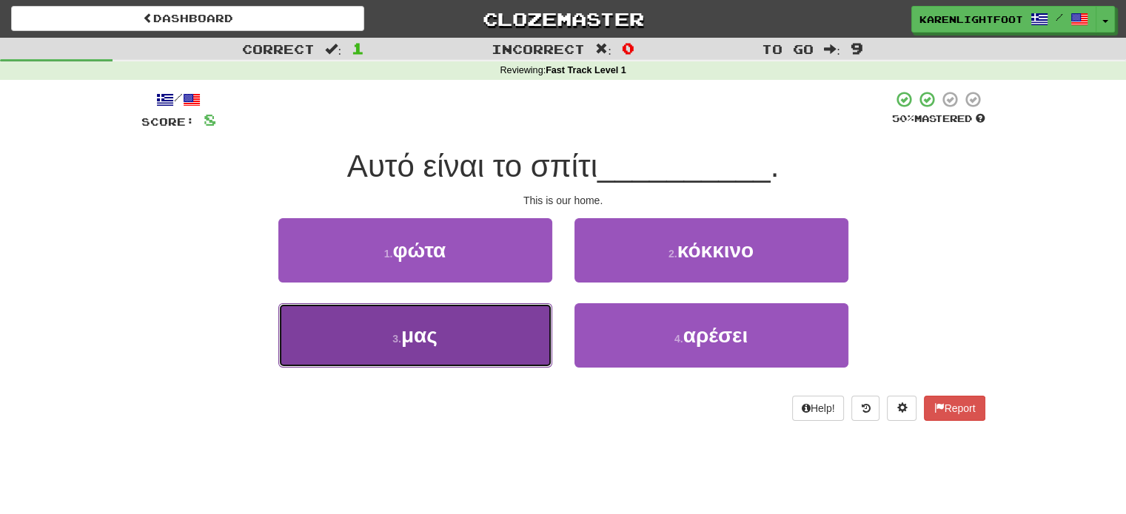
click at [452, 334] on button "3 . μας" at bounding box center [415, 335] width 274 height 64
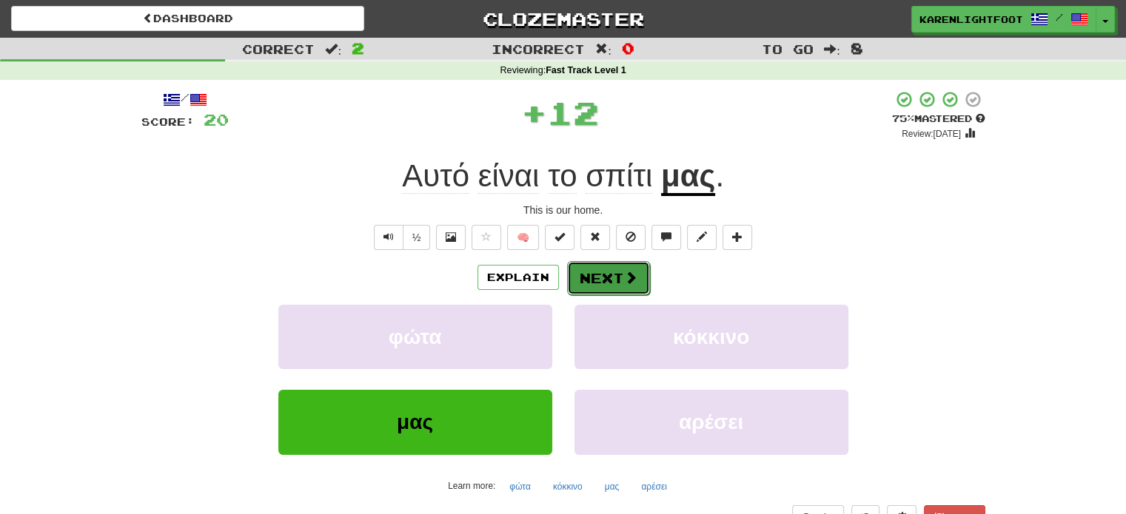
click at [625, 271] on span at bounding box center [630, 277] width 13 height 13
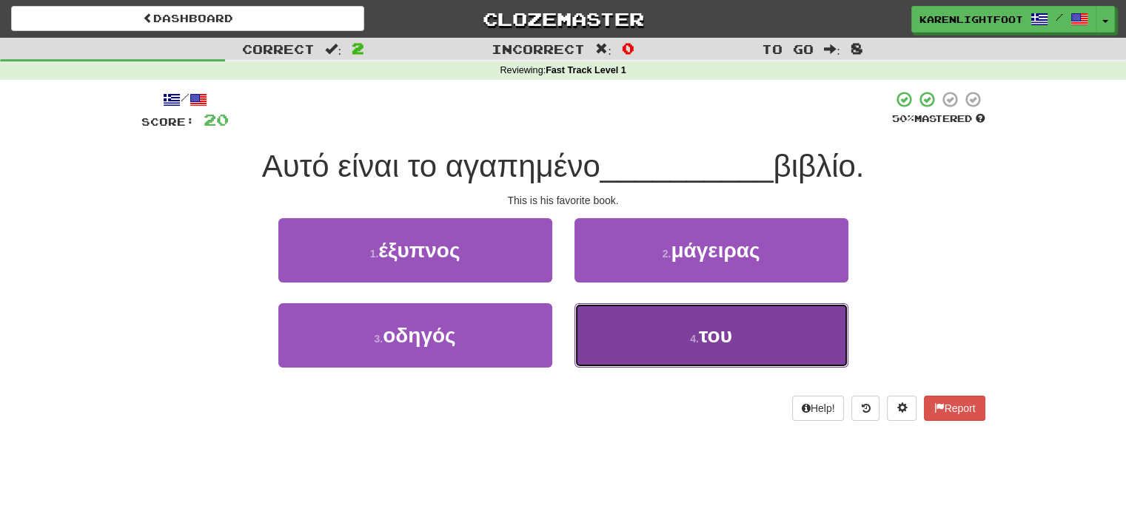
click at [681, 343] on button "4 . του" at bounding box center [711, 335] width 274 height 64
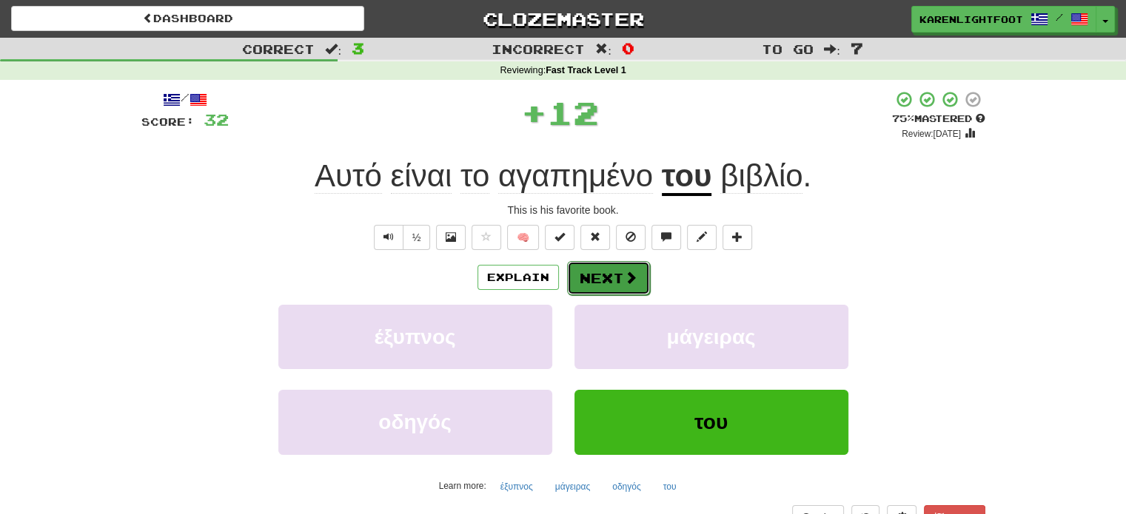
click at [629, 278] on span at bounding box center [630, 277] width 13 height 13
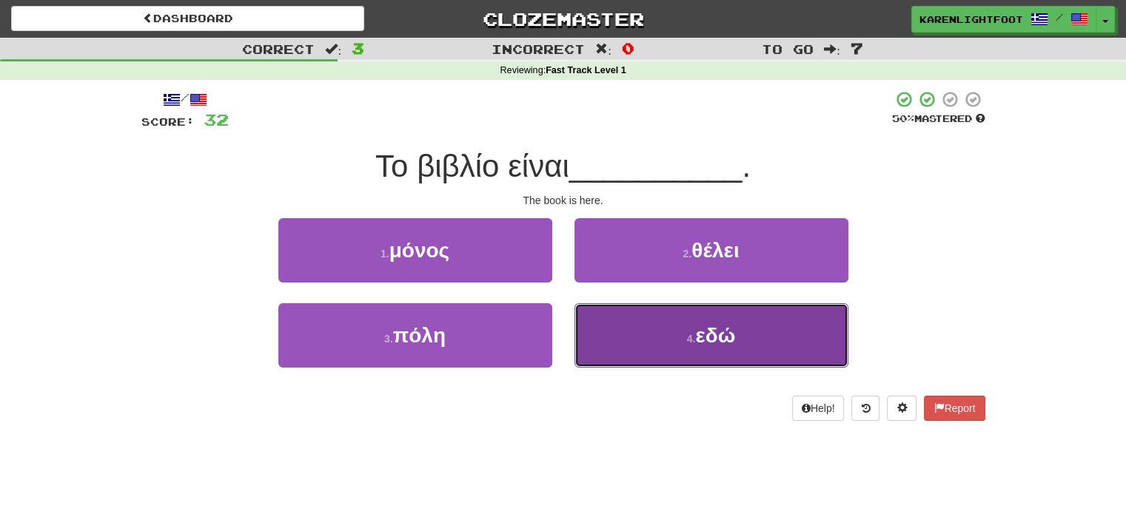
click at [647, 340] on button "4 . εδώ" at bounding box center [711, 335] width 274 height 64
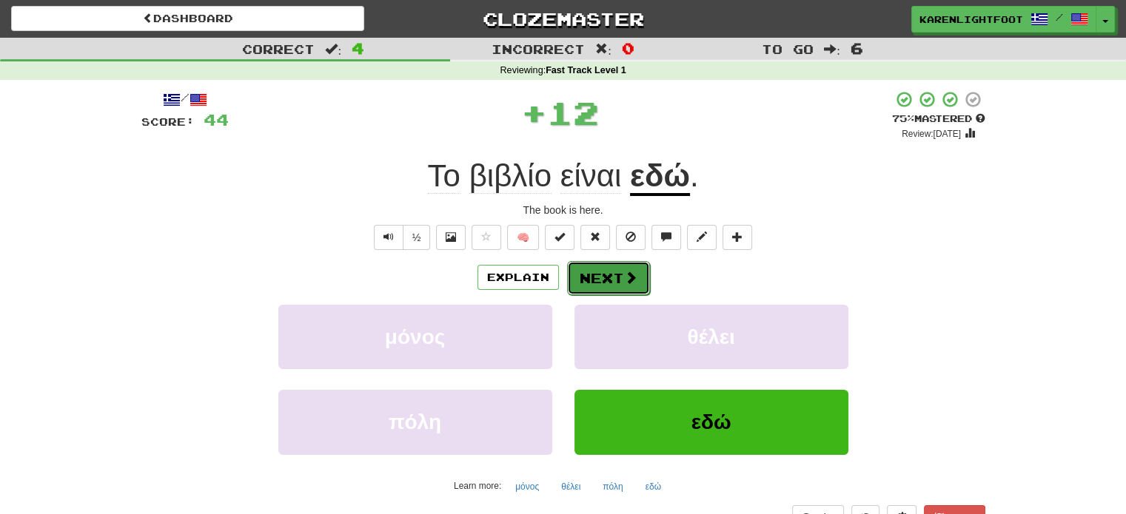
click at [607, 276] on button "Next" at bounding box center [608, 278] width 83 height 34
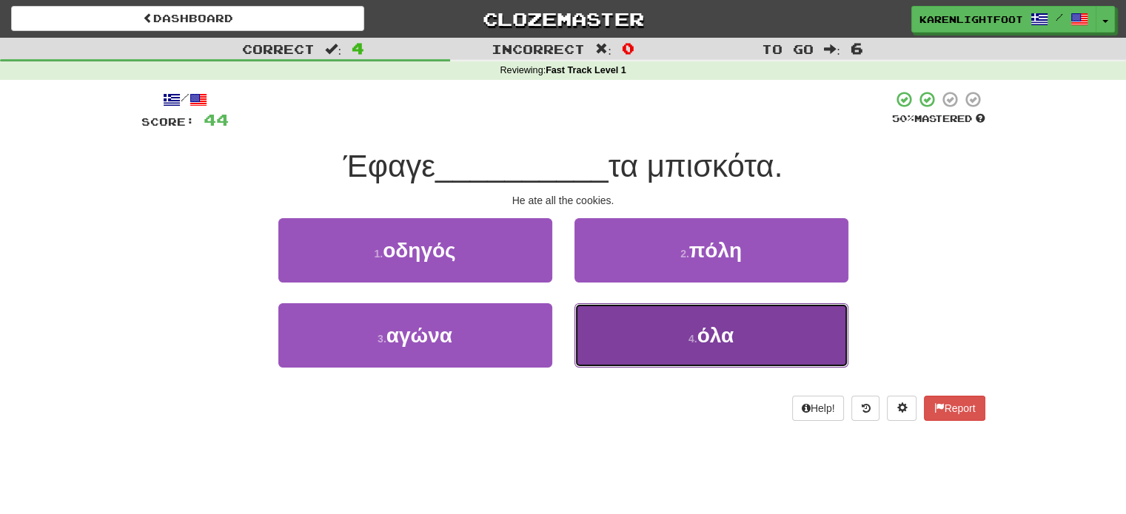
click at [660, 351] on button "4 . όλα" at bounding box center [711, 335] width 274 height 64
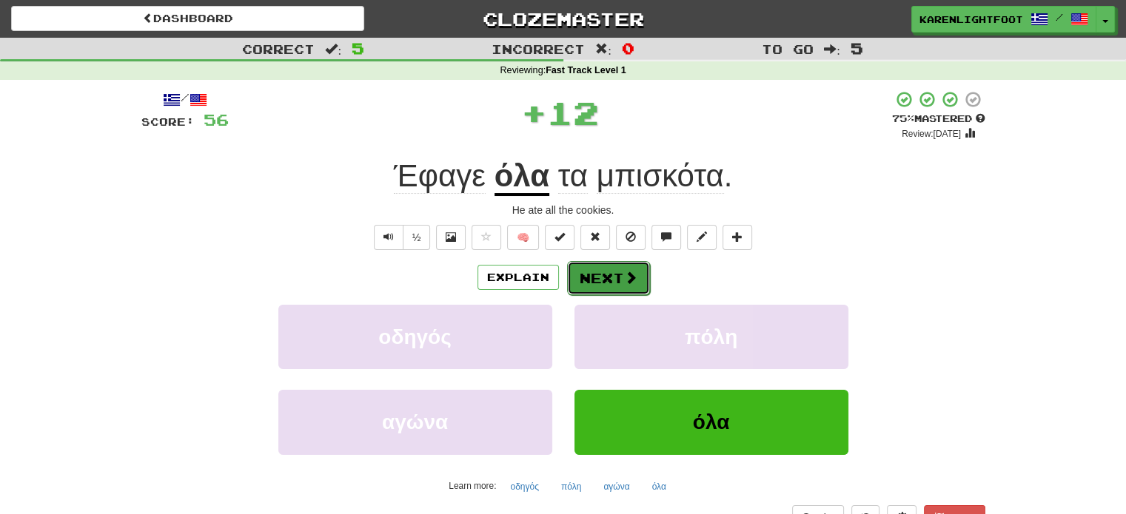
click at [612, 275] on button "Next" at bounding box center [608, 278] width 83 height 34
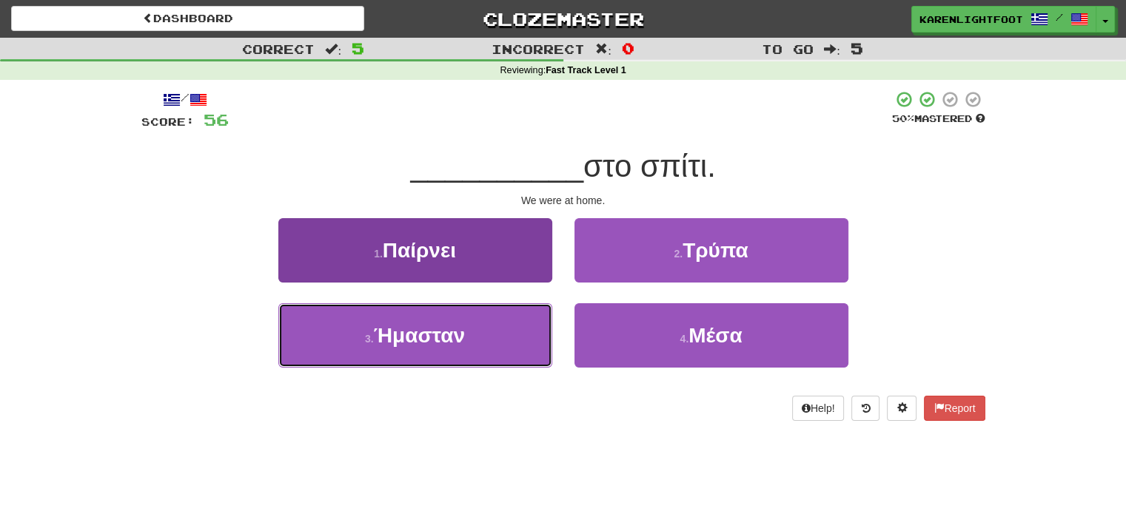
click at [456, 349] on button "3 . Ήμασταν" at bounding box center [415, 335] width 274 height 64
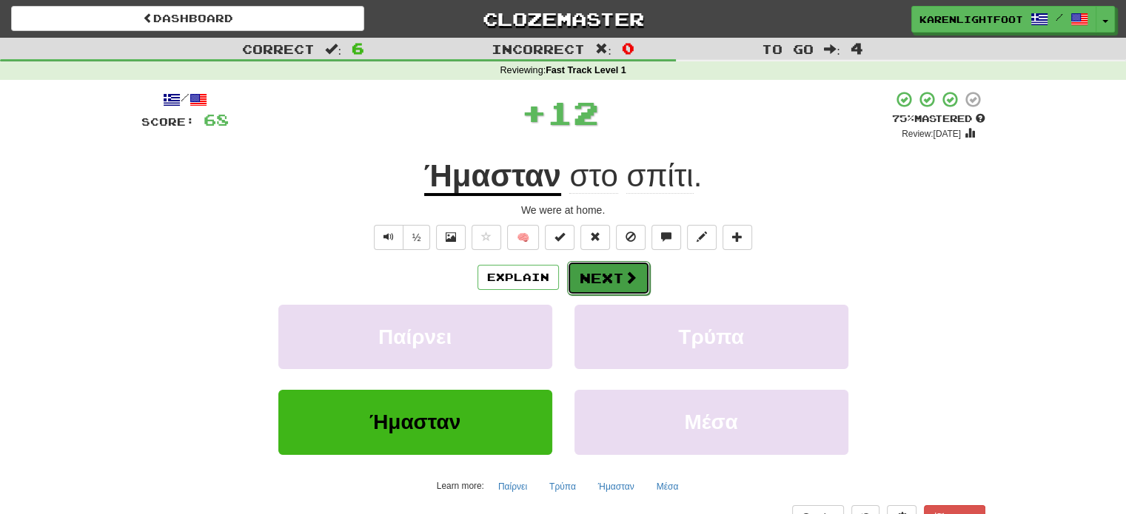
click at [606, 277] on button "Next" at bounding box center [608, 278] width 83 height 34
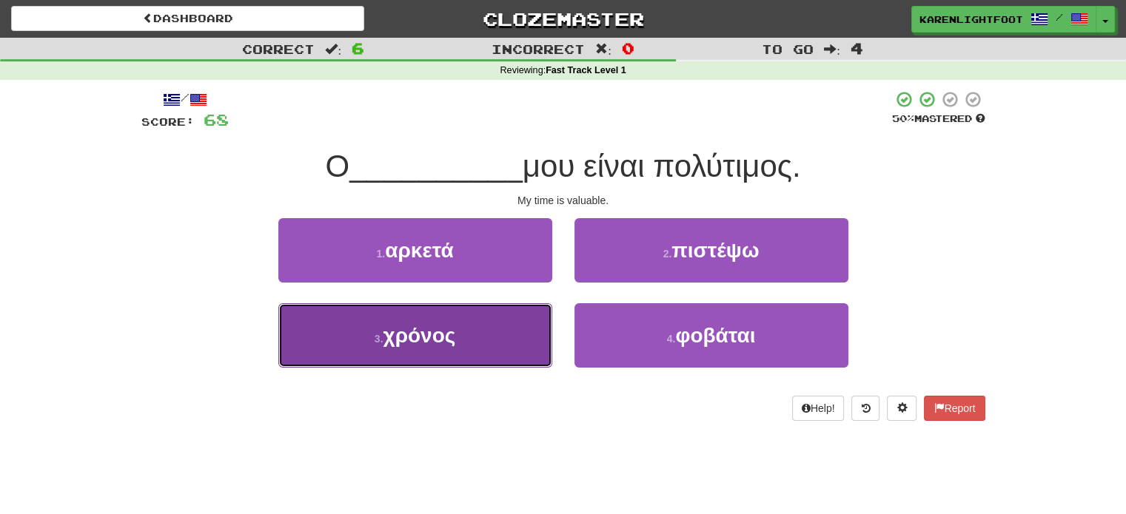
click at [455, 349] on button "3 . χρόνος" at bounding box center [415, 335] width 274 height 64
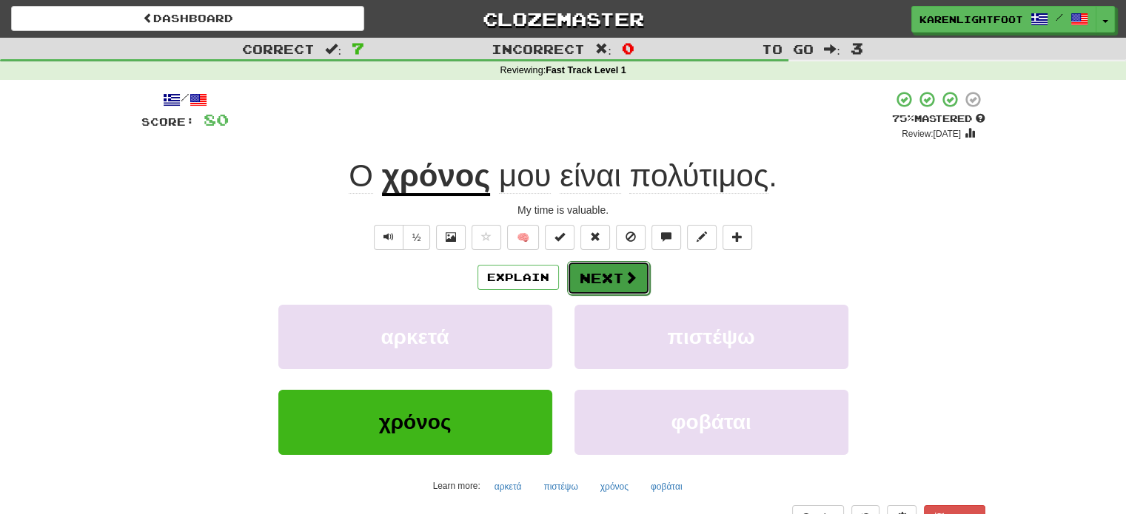
click at [621, 274] on button "Next" at bounding box center [608, 278] width 83 height 34
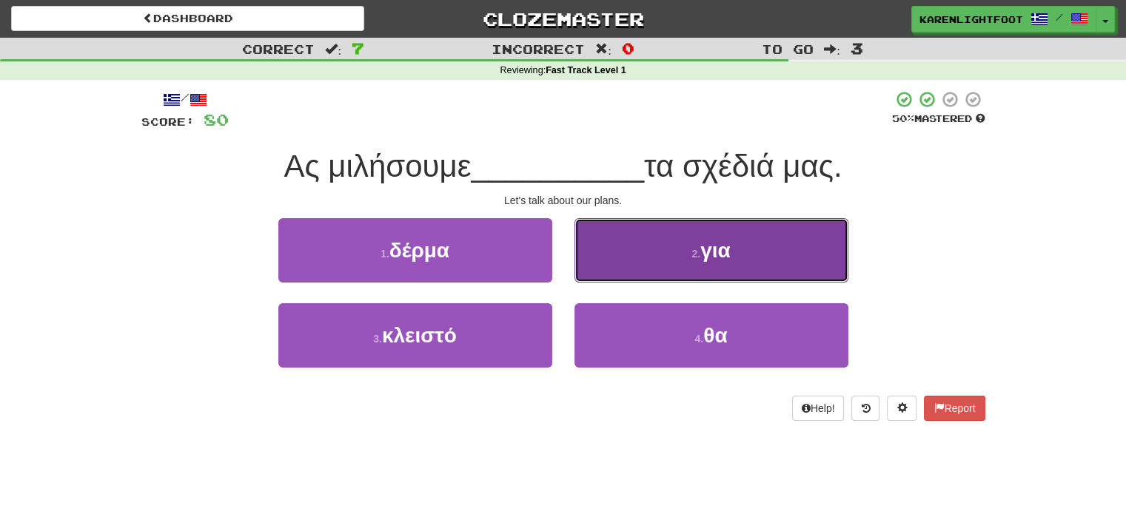
click at [659, 275] on button "2 . για" at bounding box center [711, 250] width 274 height 64
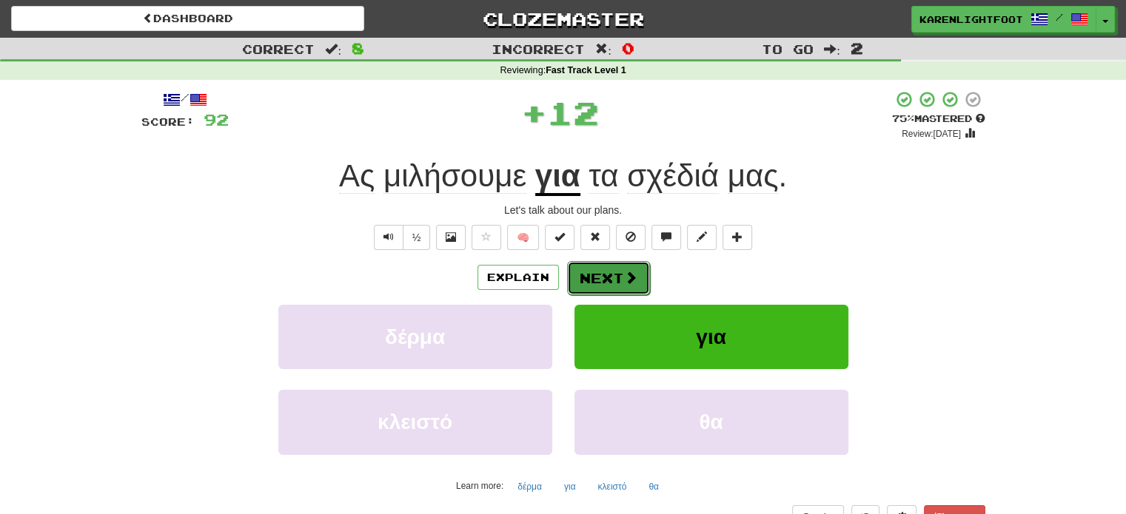
click at [613, 285] on button "Next" at bounding box center [608, 278] width 83 height 34
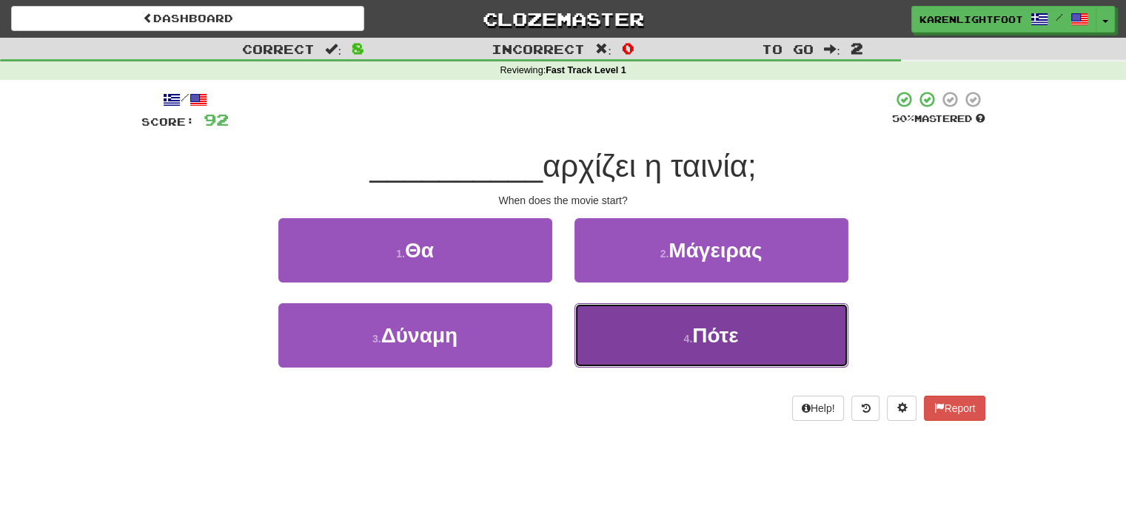
click at [653, 349] on button "4 . Πότε" at bounding box center [711, 335] width 274 height 64
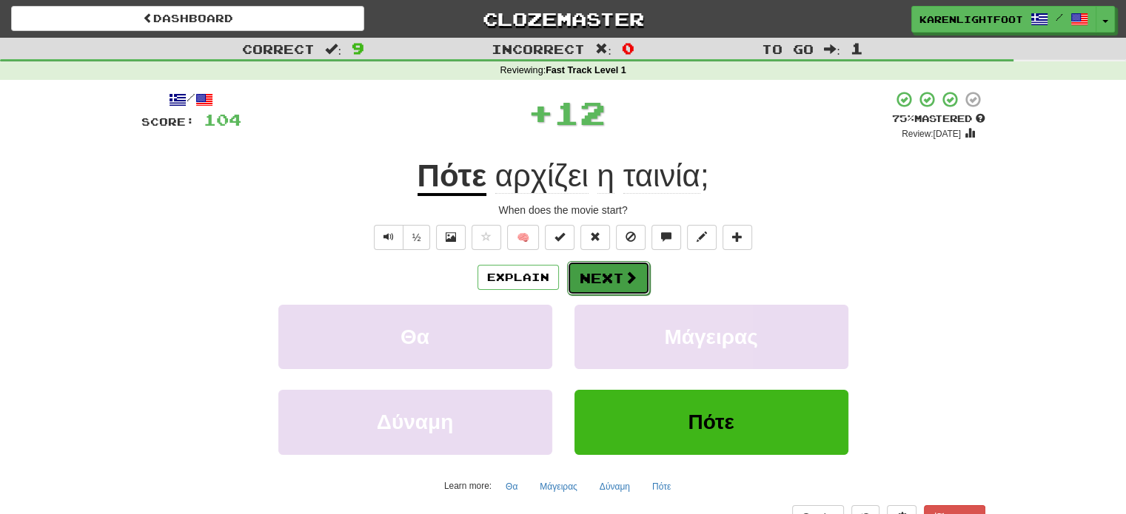
click at [595, 277] on button "Next" at bounding box center [608, 278] width 83 height 34
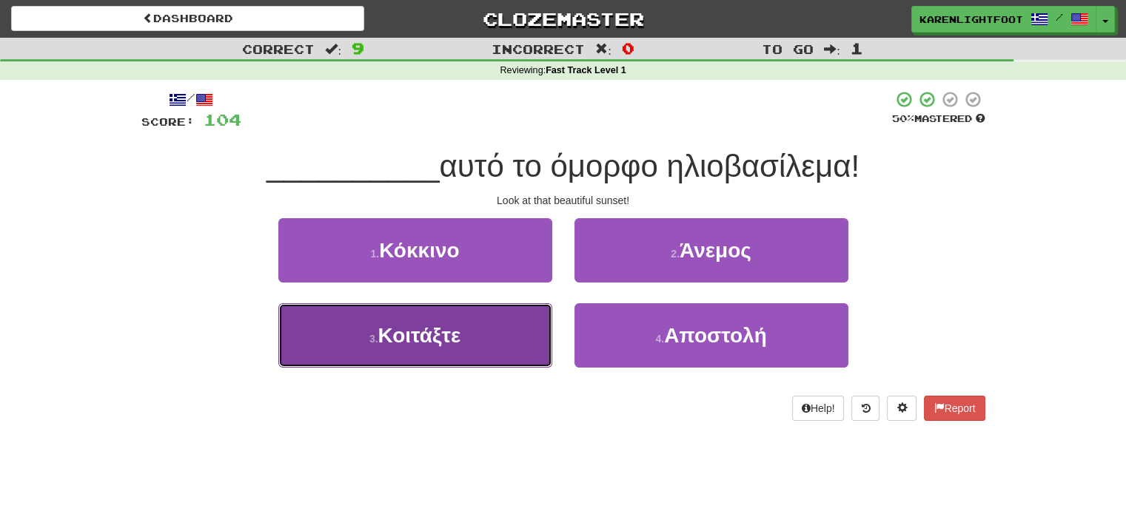
click at [435, 352] on button "3 . Κοιτάξτε" at bounding box center [415, 335] width 274 height 64
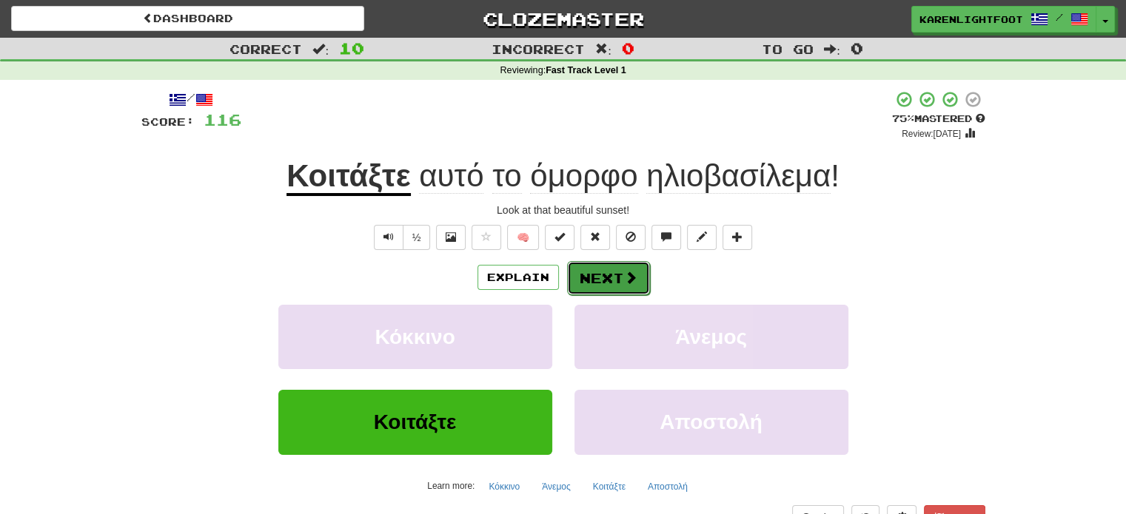
click at [611, 277] on button "Next" at bounding box center [608, 278] width 83 height 34
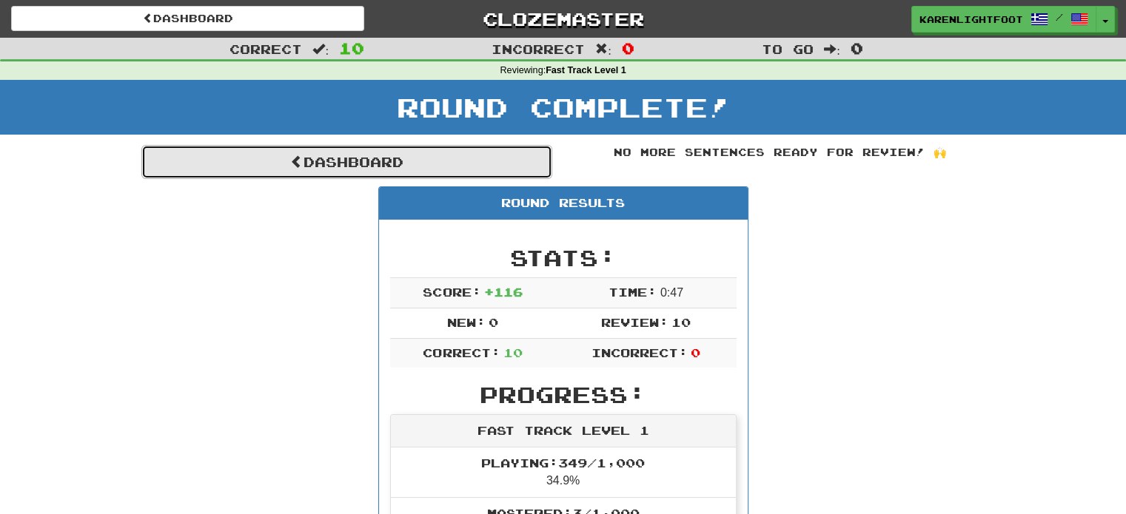
click at [322, 165] on link "Dashboard" at bounding box center [346, 162] width 411 height 34
